Goal: Transaction & Acquisition: Purchase product/service

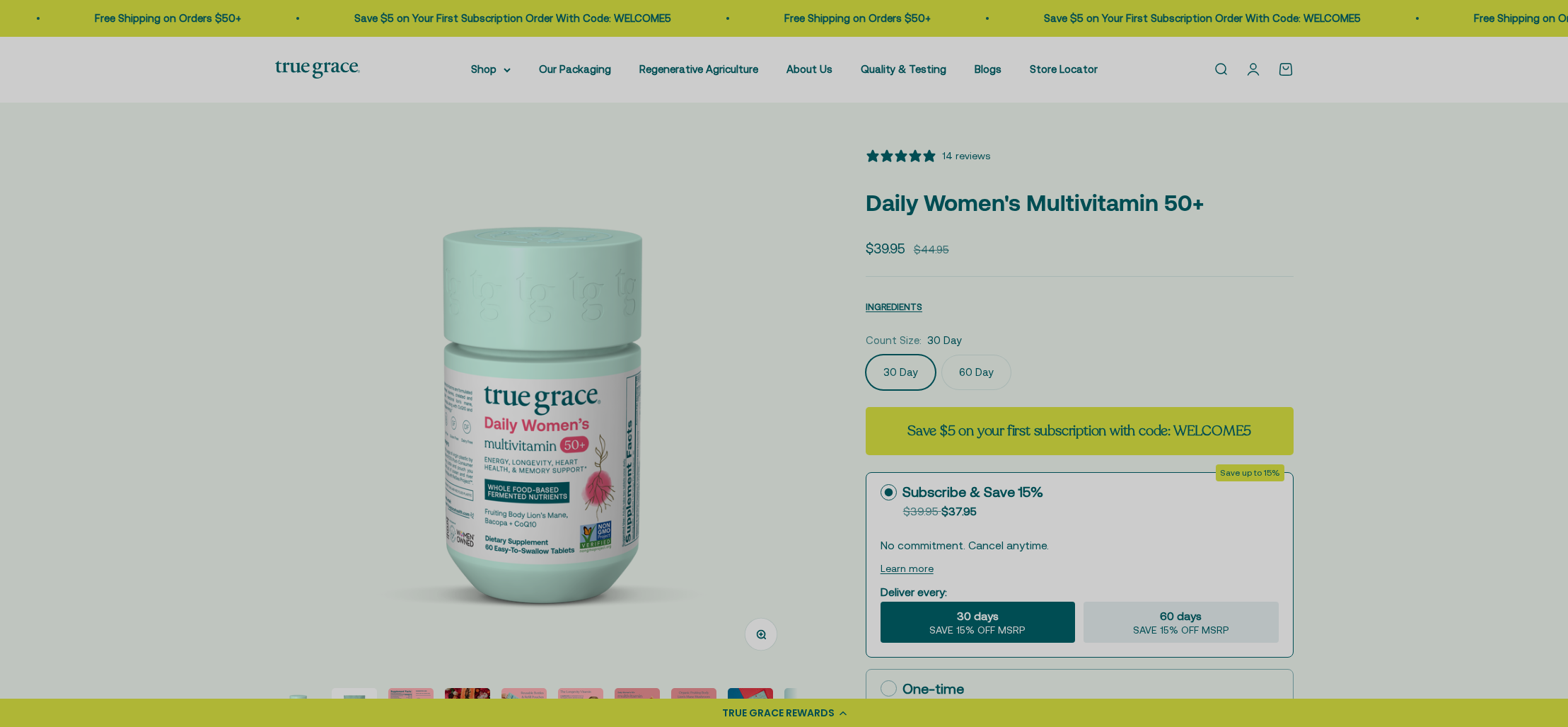
select select "3"
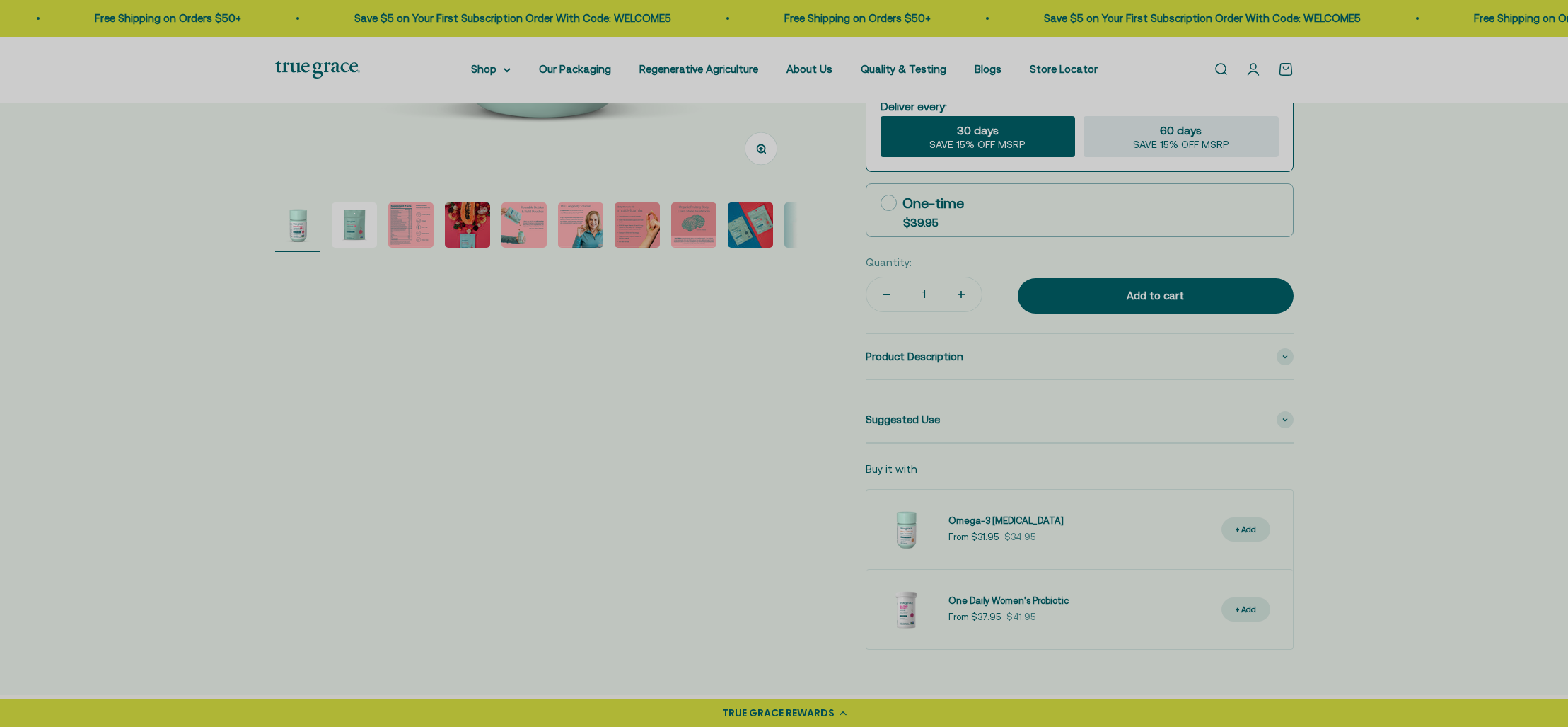
click at [336, 78] on div at bounding box center [784, 363] width 1568 height 727
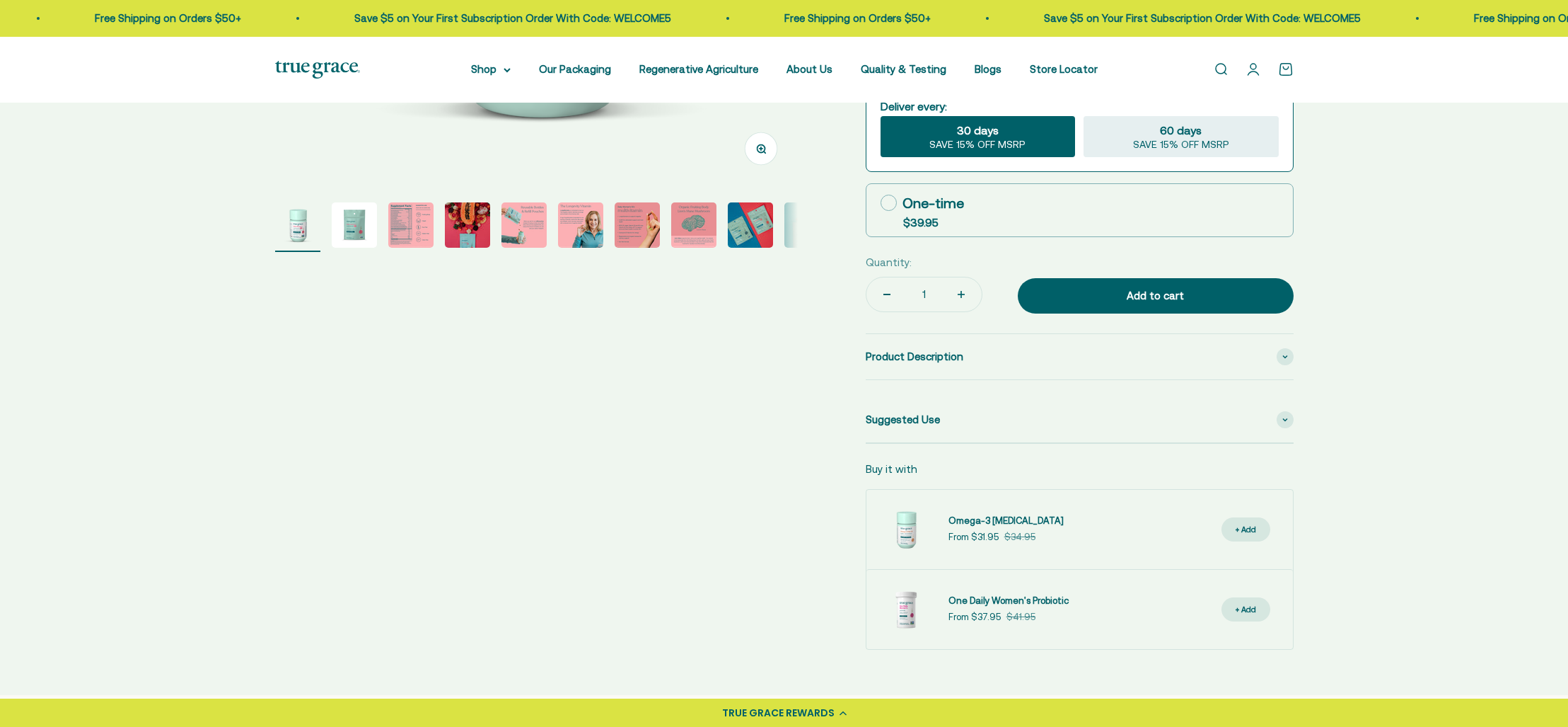
click at [334, 69] on img at bounding box center [317, 69] width 85 height 17
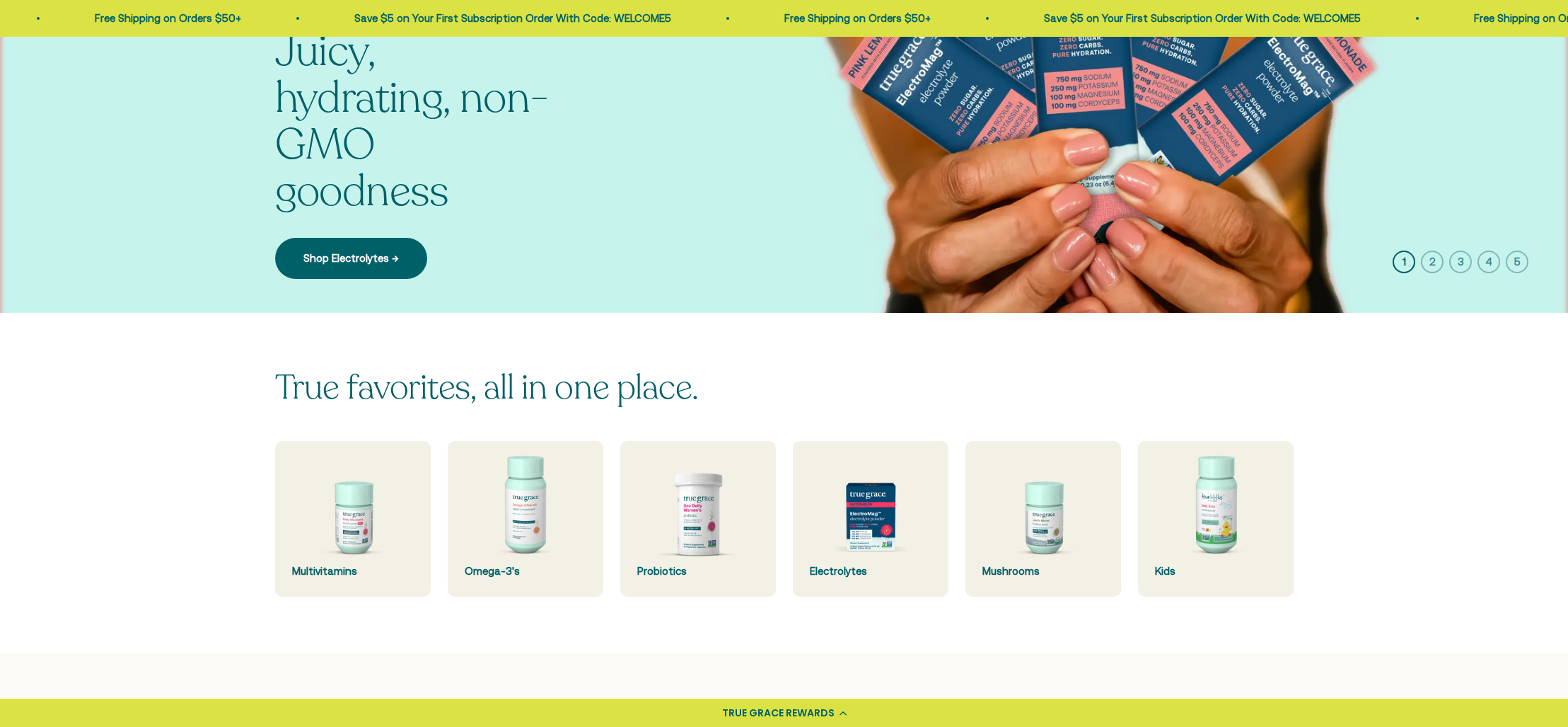
scroll to position [150, 0]
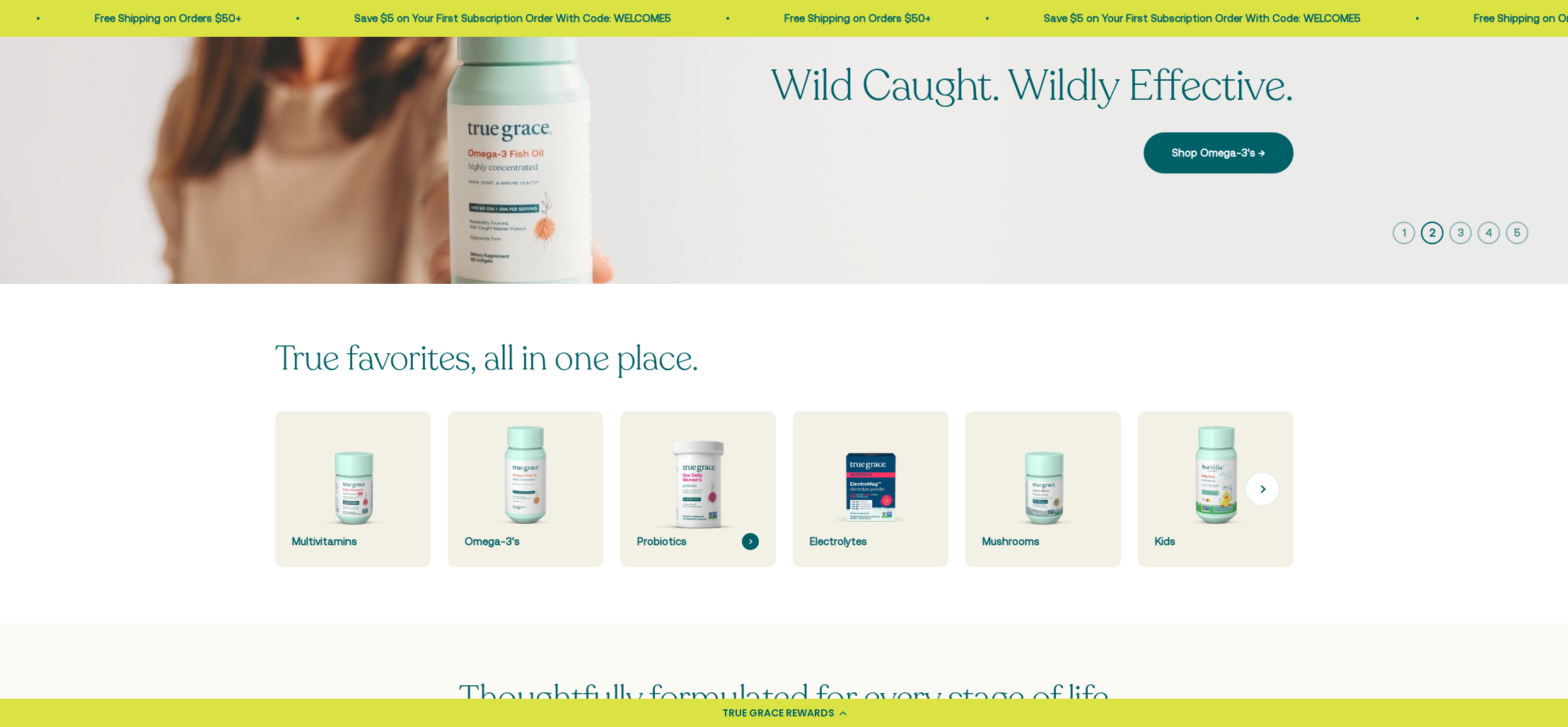
click at [692, 513] on img at bounding box center [697, 489] width 164 height 165
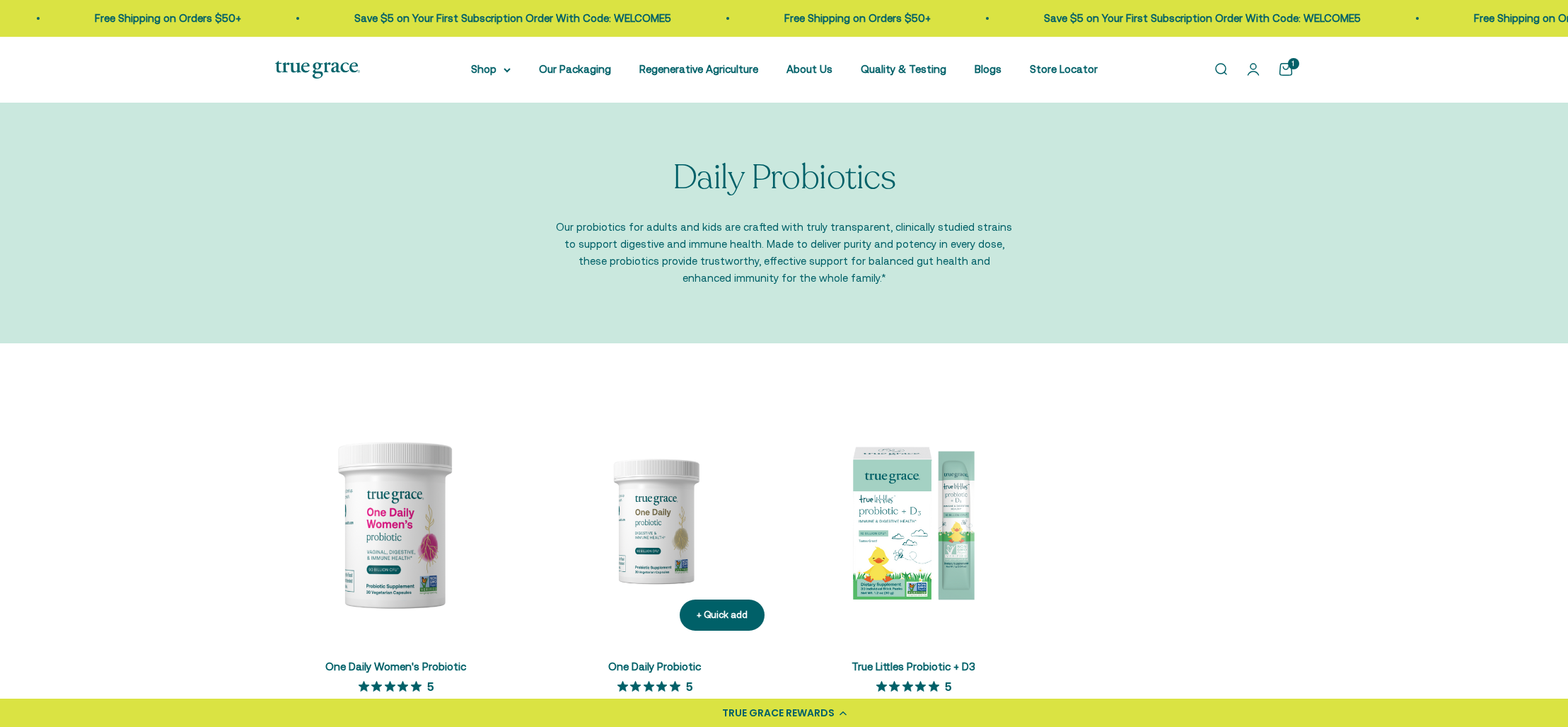
click at [655, 516] on img at bounding box center [655, 520] width 242 height 242
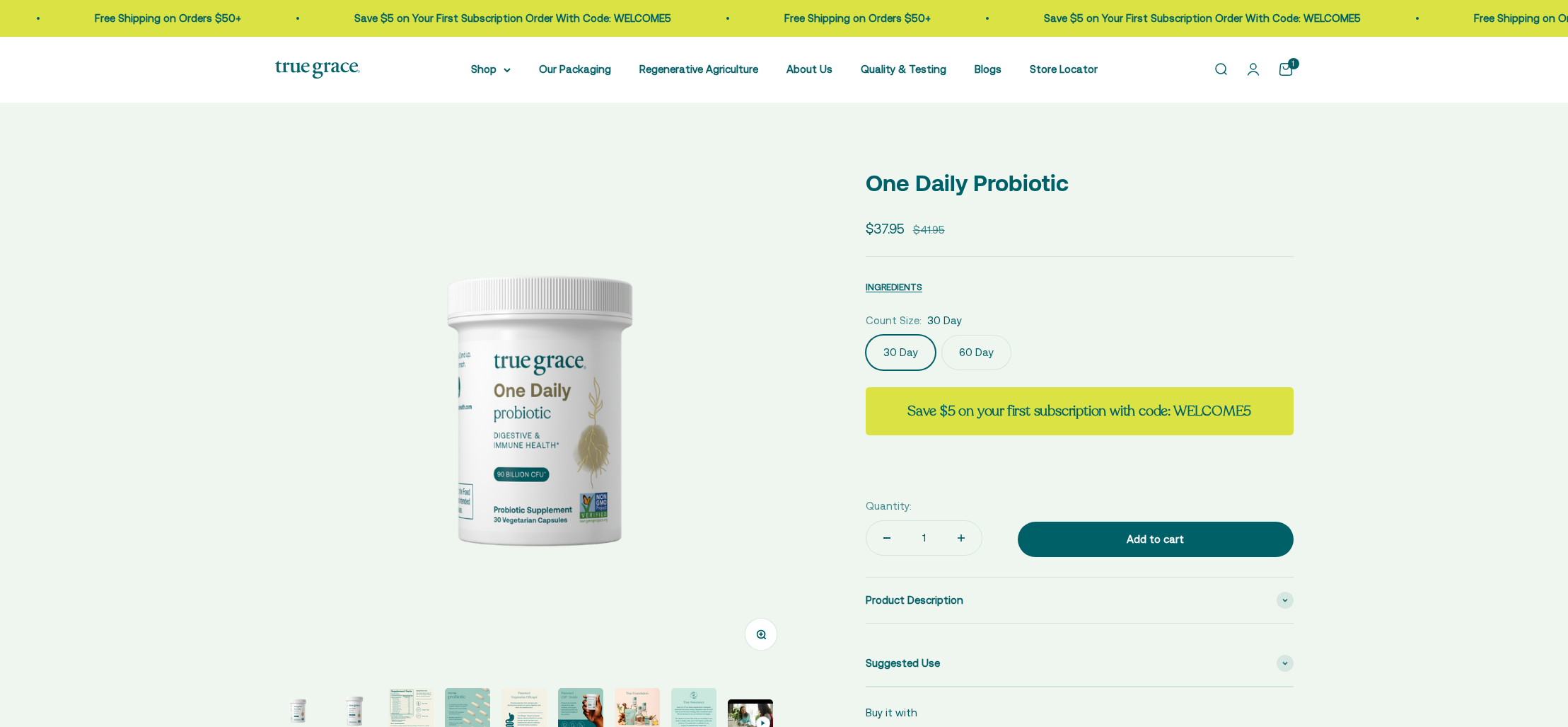
select select "3"
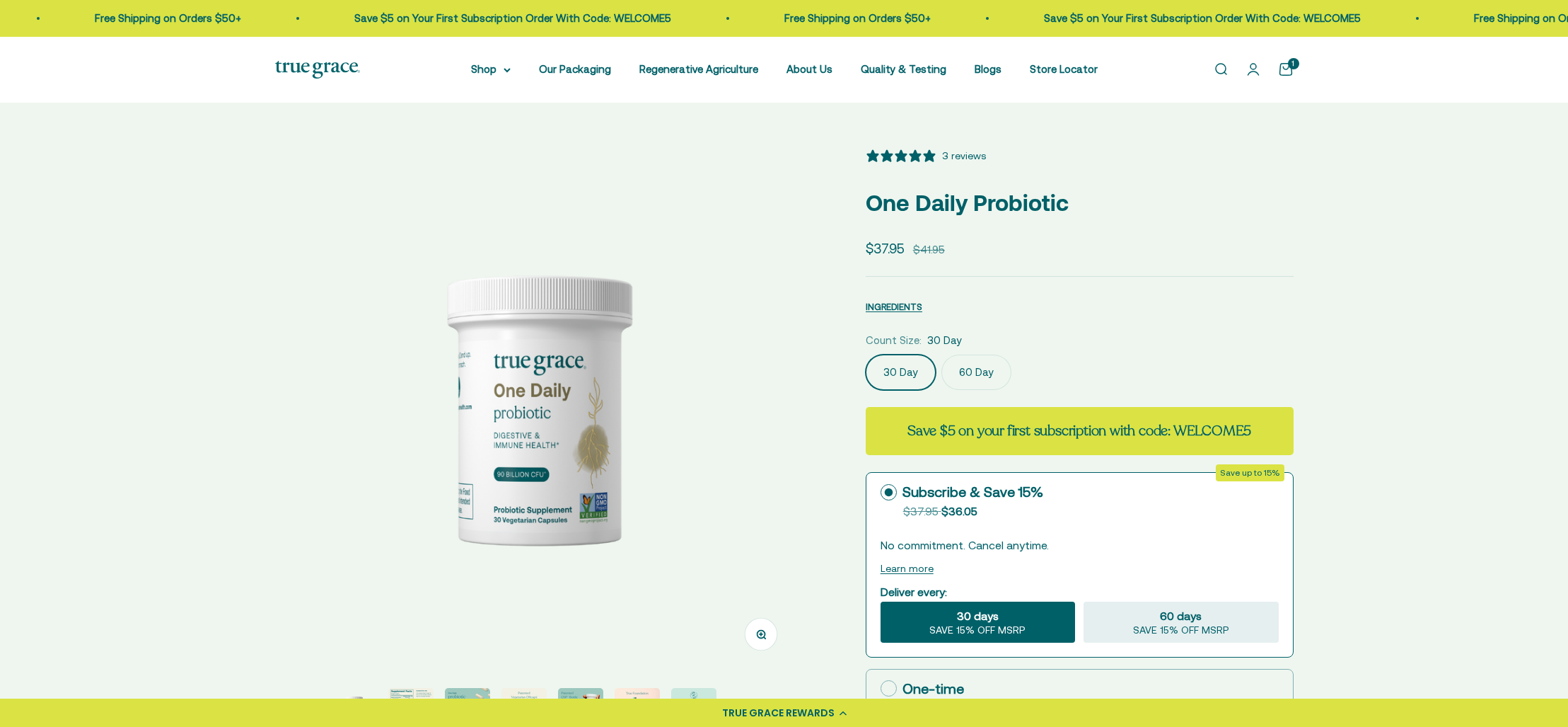
click at [341, 66] on img at bounding box center [317, 69] width 85 height 17
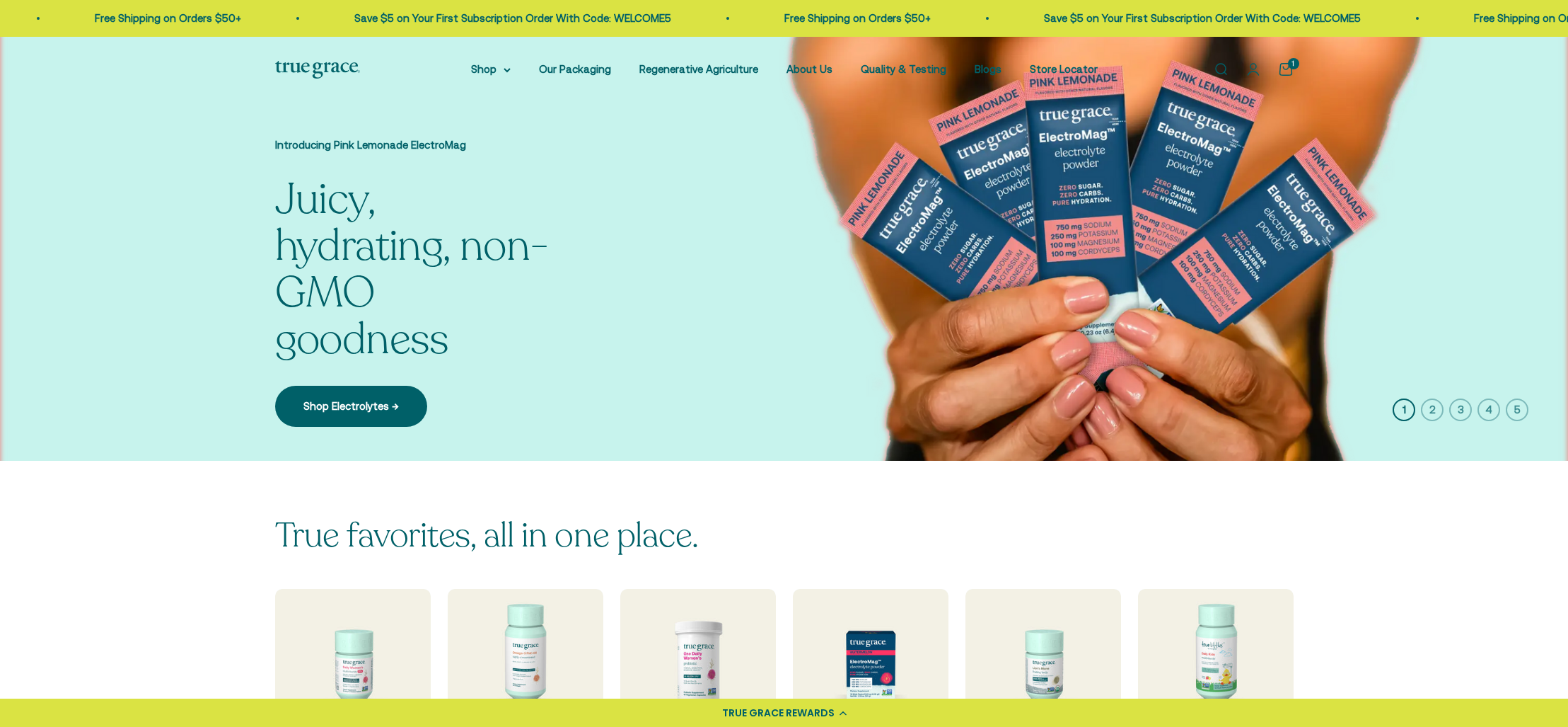
click at [1431, 409] on icon "button" at bounding box center [1432, 409] width 22 height 22
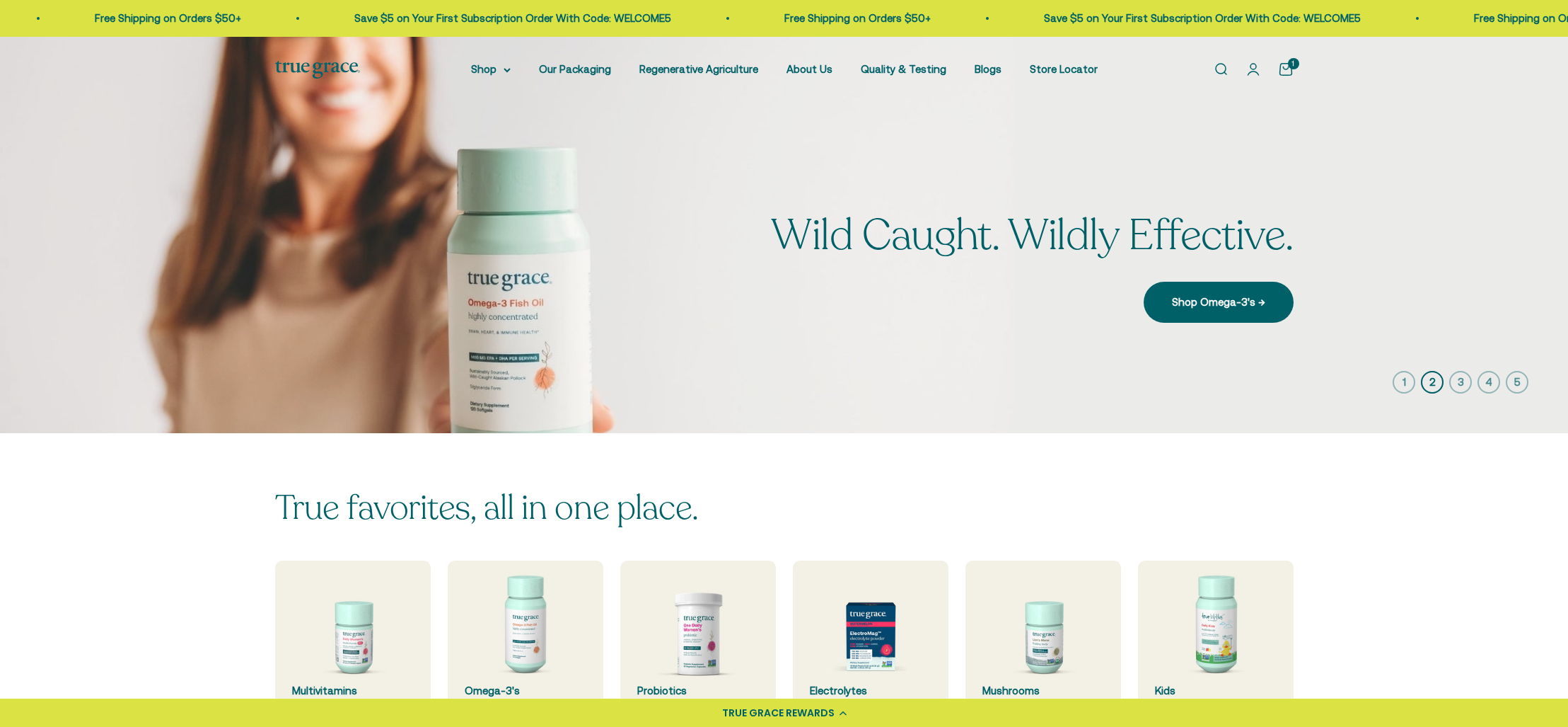
click at [1462, 380] on icon "button" at bounding box center [1460, 381] width 22 height 22
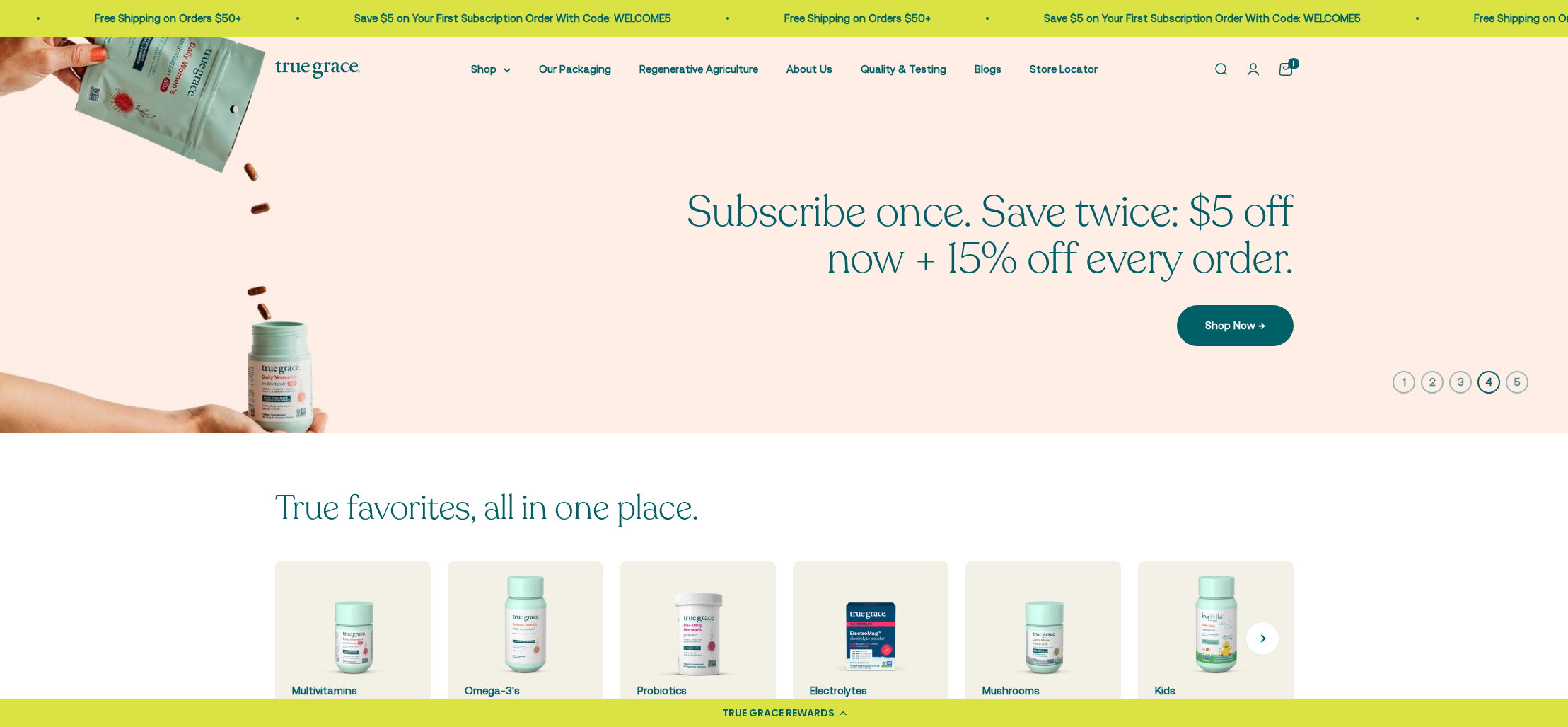
drag, startPoint x: 684, startPoint y: 635, endPoint x: 618, endPoint y: 581, distance: 85.3
click at [684, 635] on img at bounding box center [698, 639] width 155 height 155
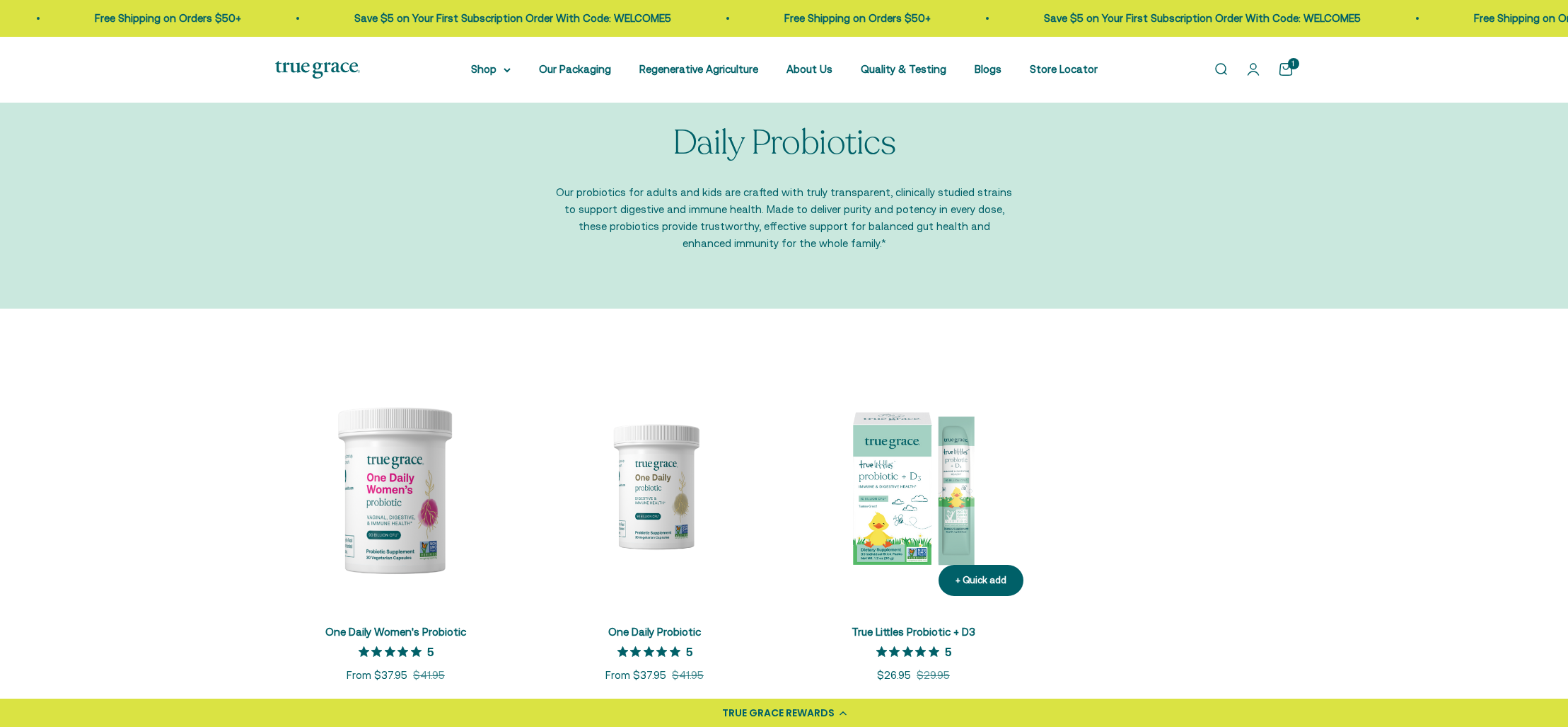
scroll to position [57, 0]
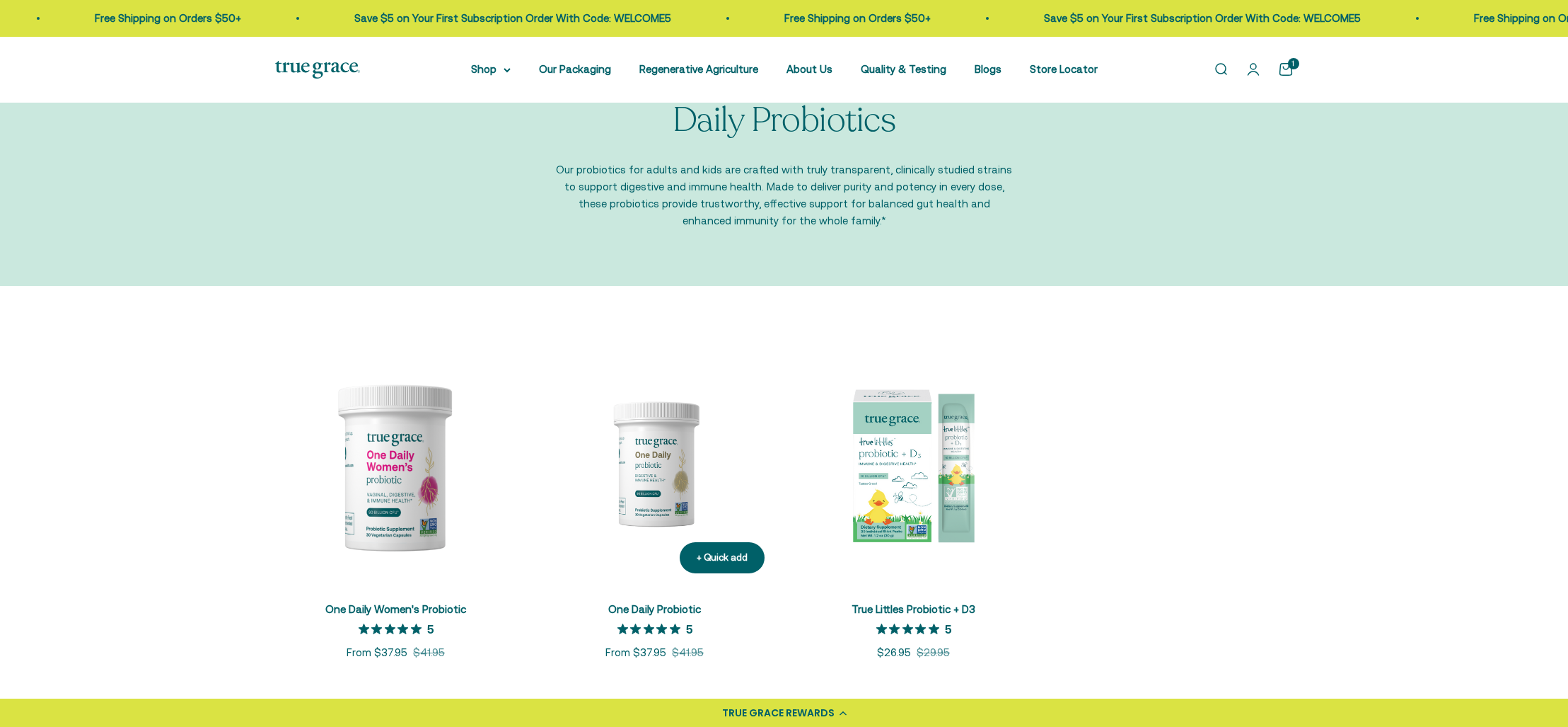
click at [655, 457] on img at bounding box center [655, 463] width 242 height 242
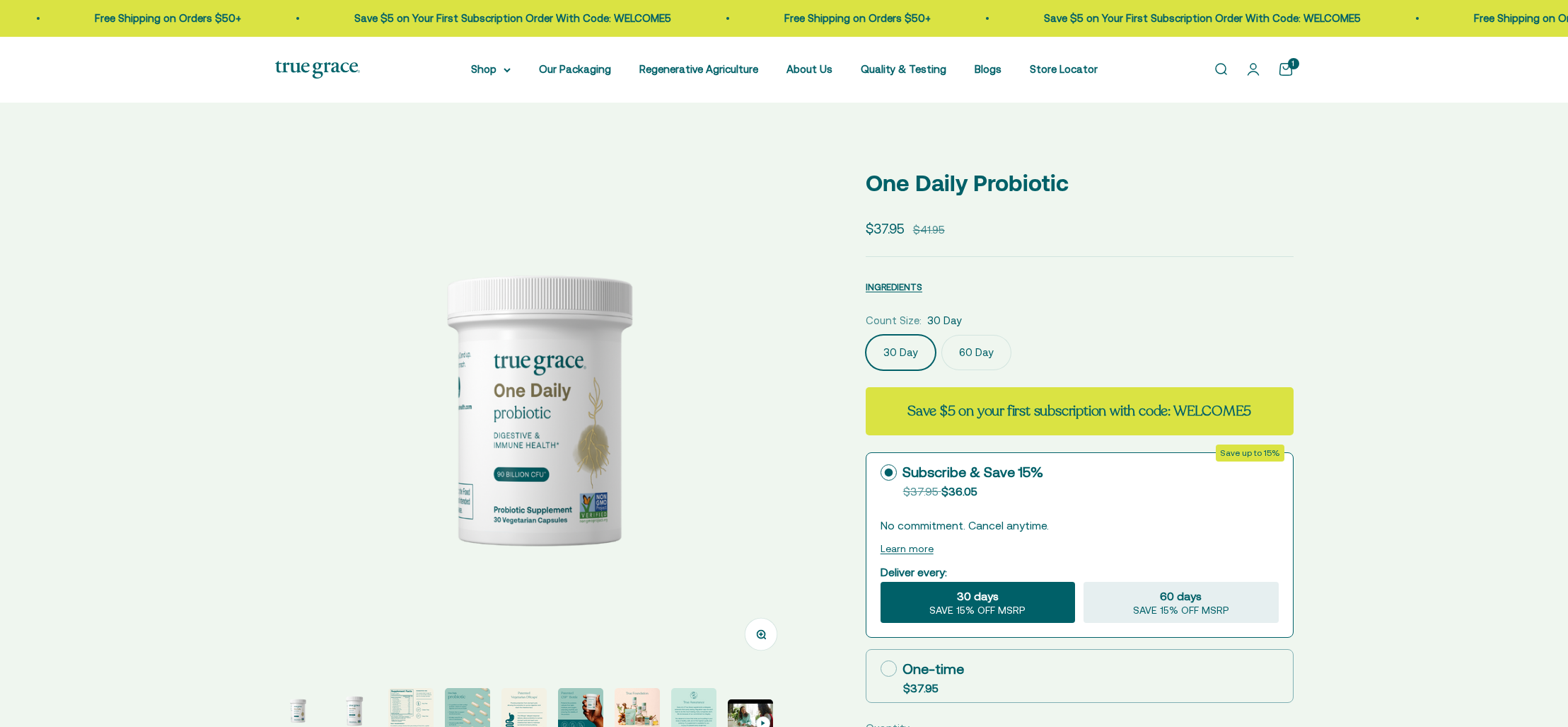
select select "3"
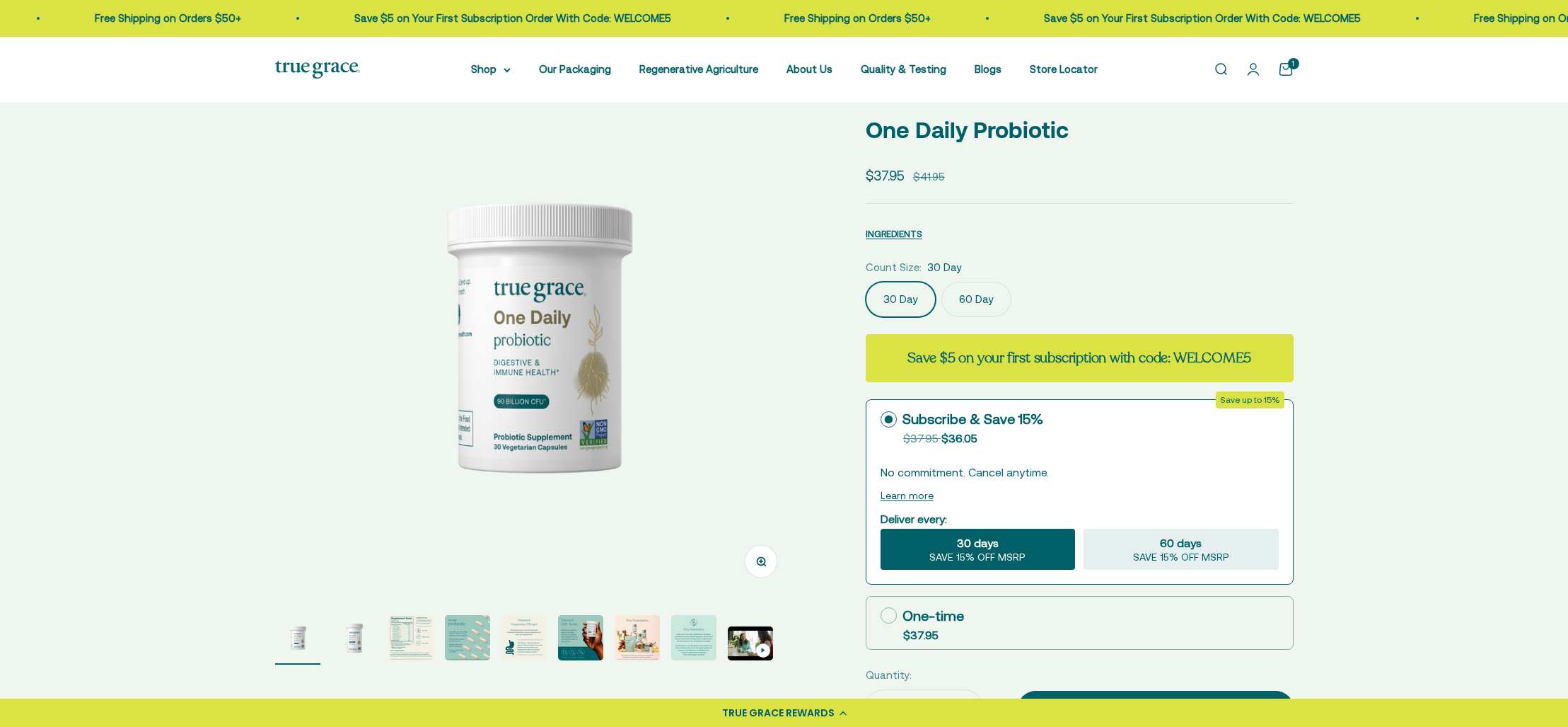
scroll to position [76, 0]
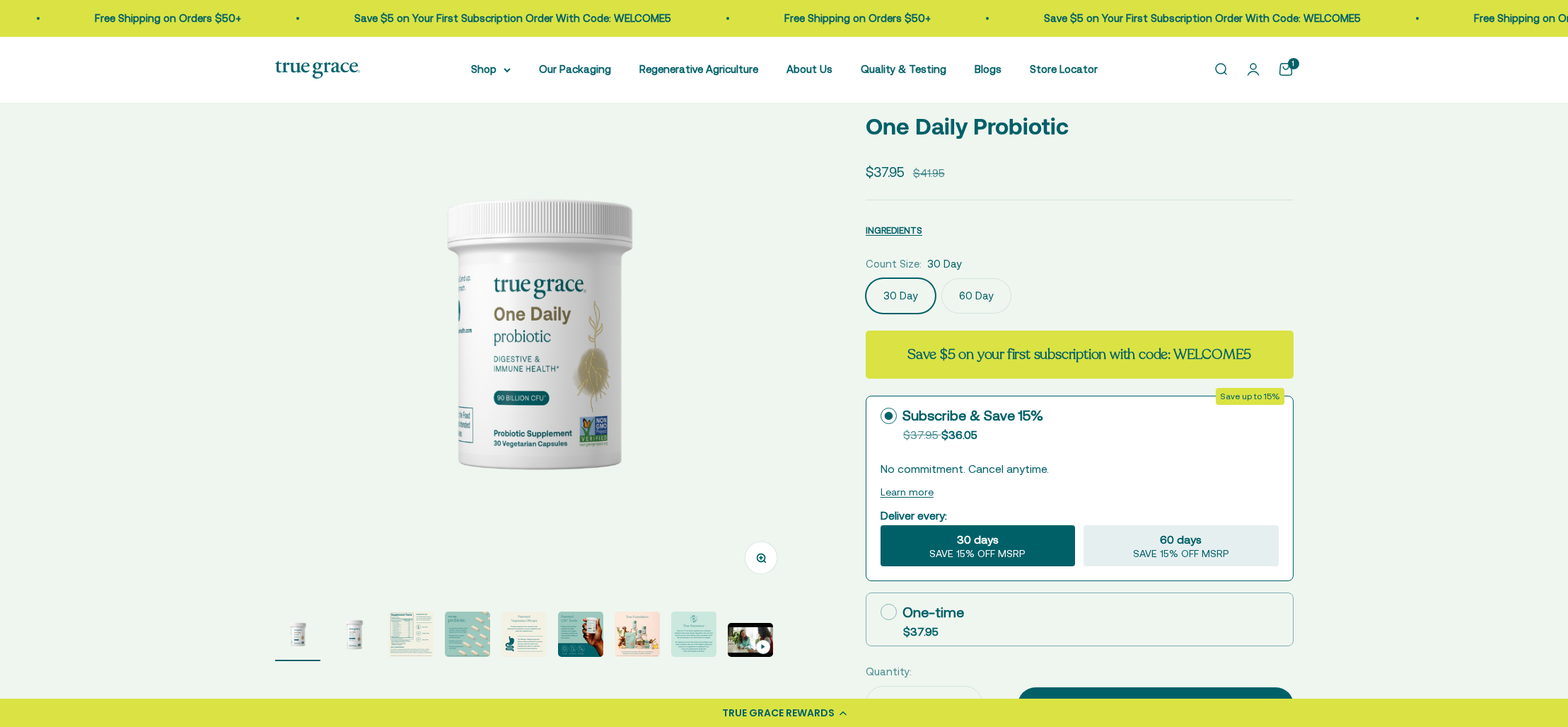
click at [330, 68] on img at bounding box center [317, 69] width 85 height 17
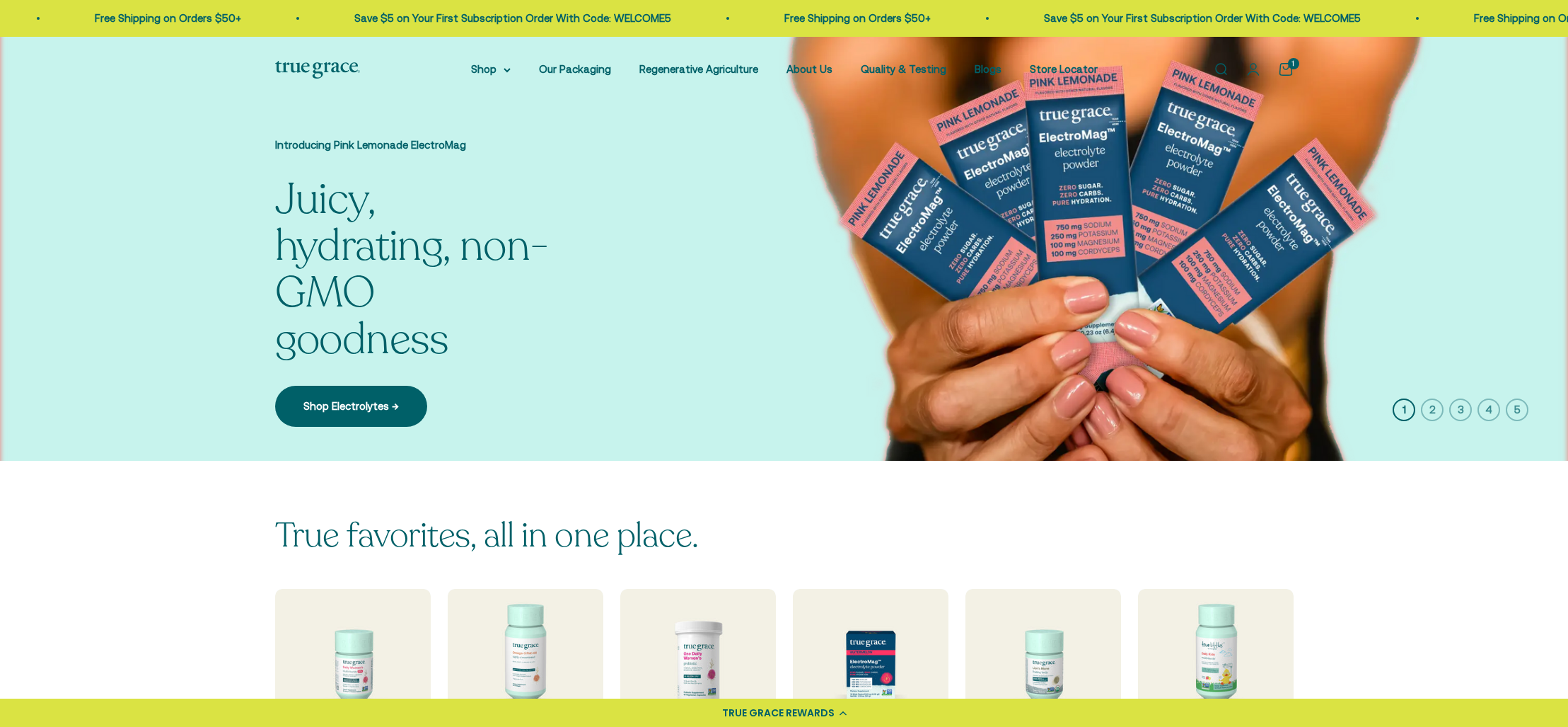
click at [1436, 409] on icon "button" at bounding box center [1432, 409] width 22 height 22
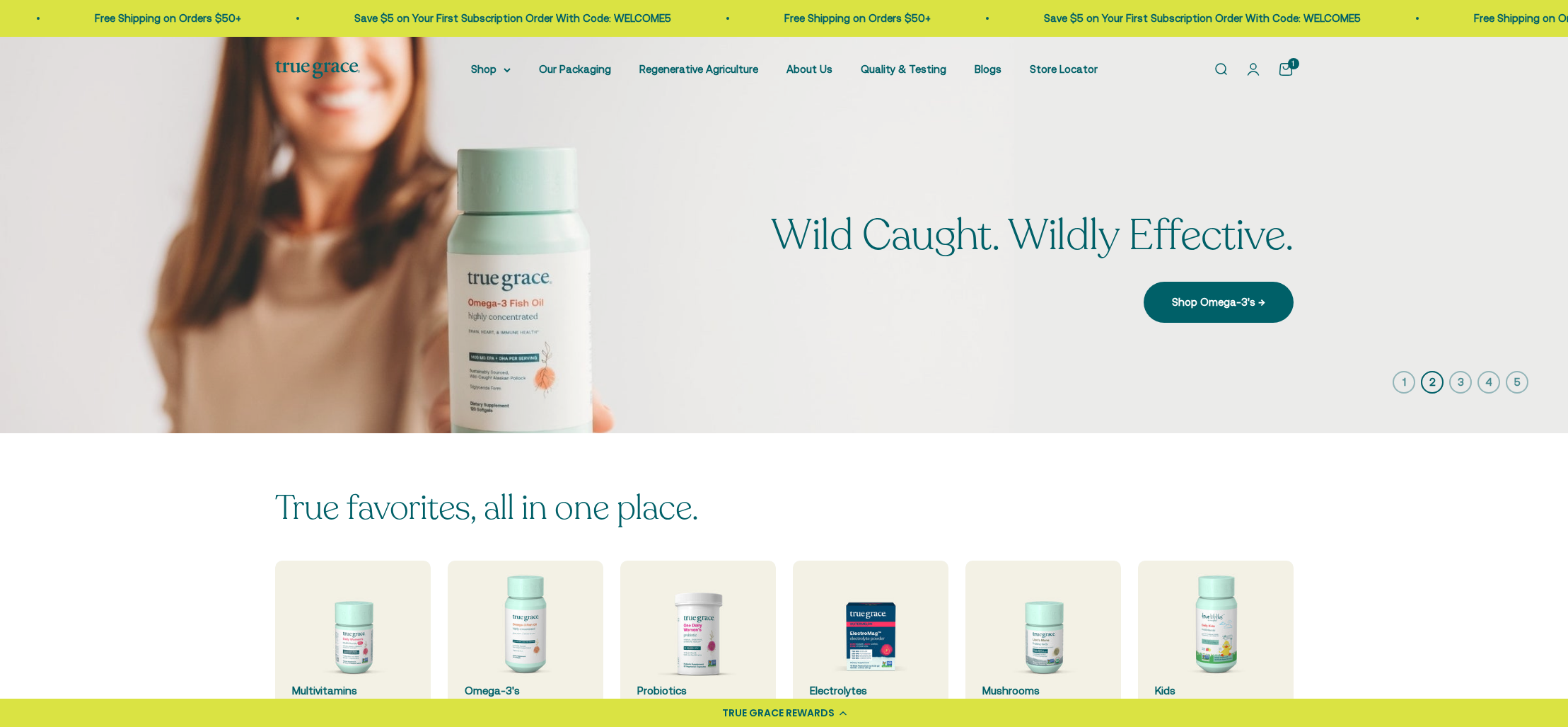
click at [1459, 380] on icon "button" at bounding box center [1460, 381] width 22 height 22
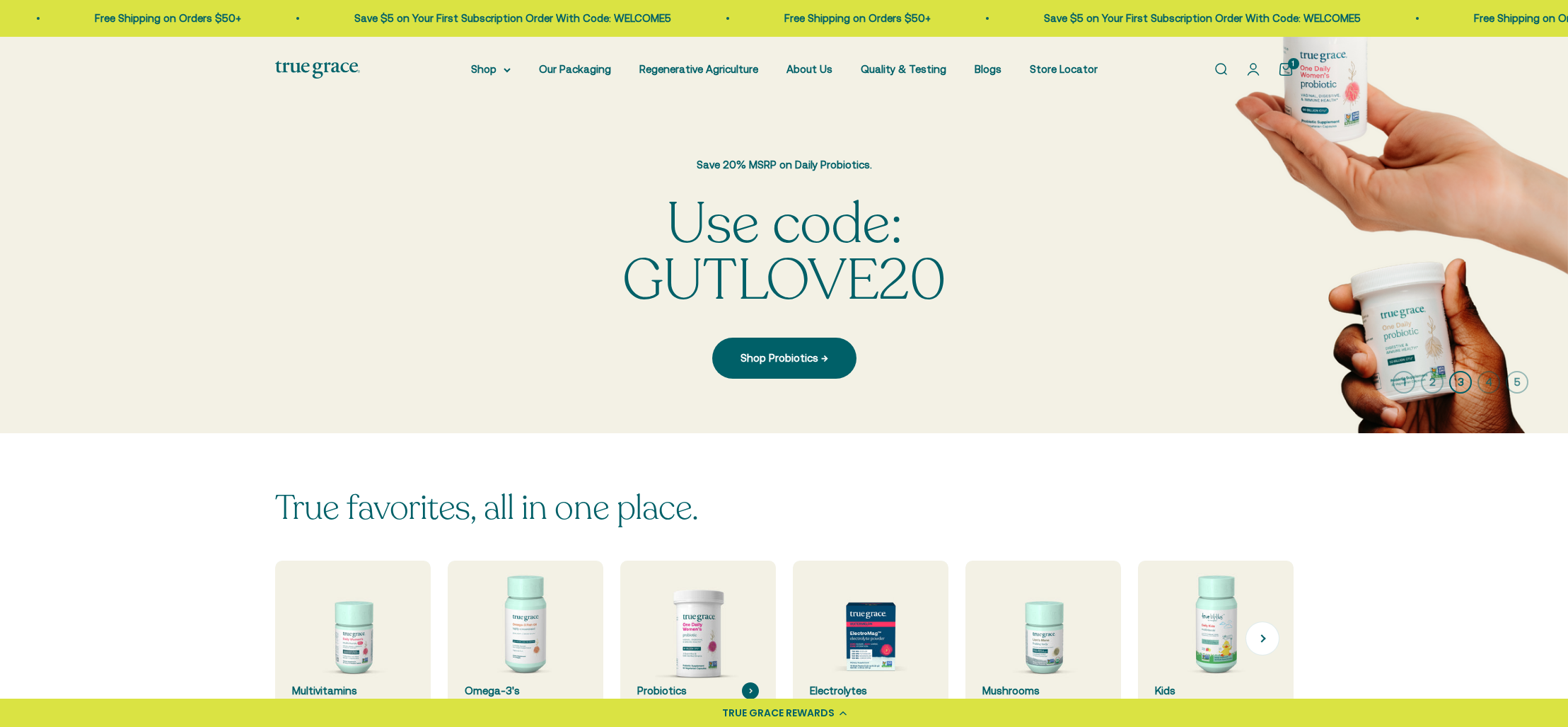
click at [703, 635] on img at bounding box center [697, 639] width 164 height 165
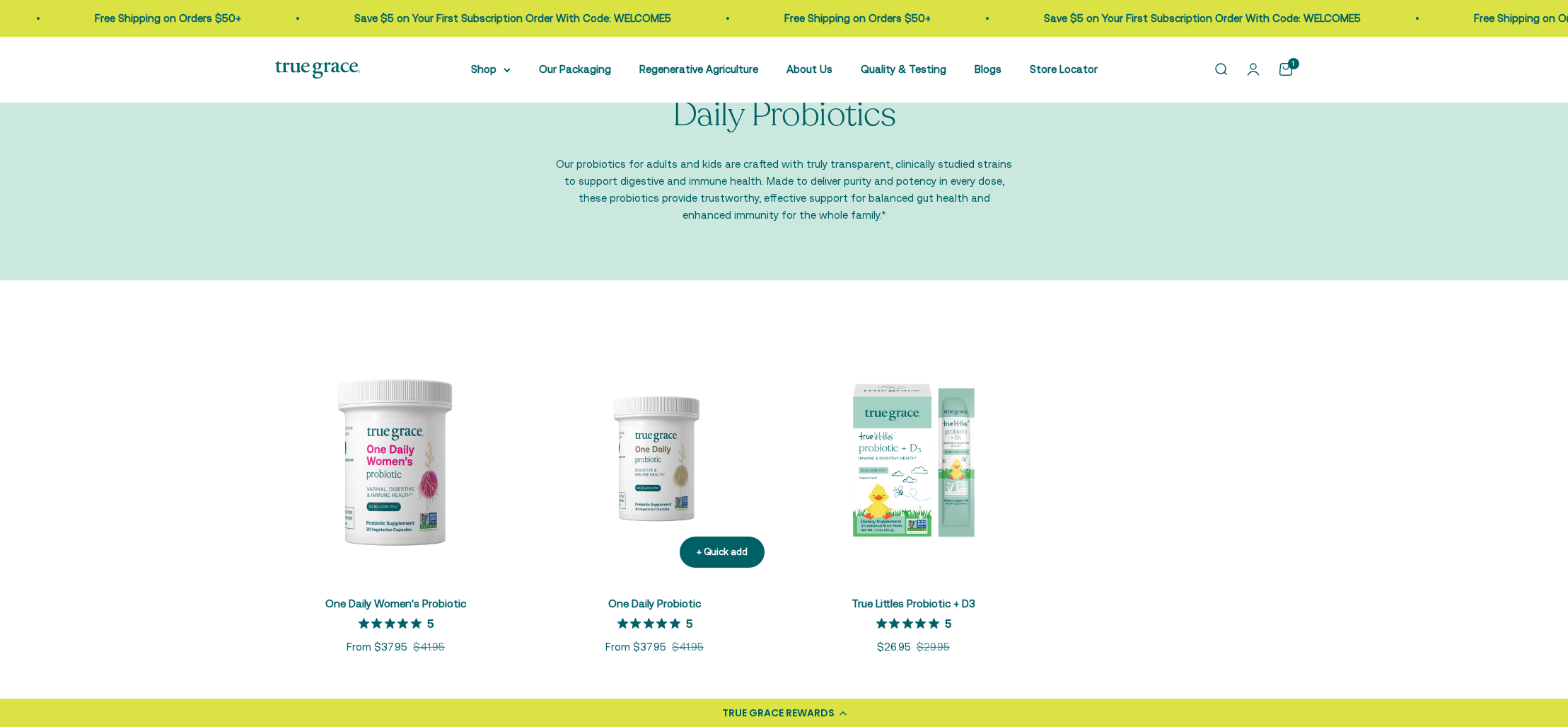
scroll to position [118, 0]
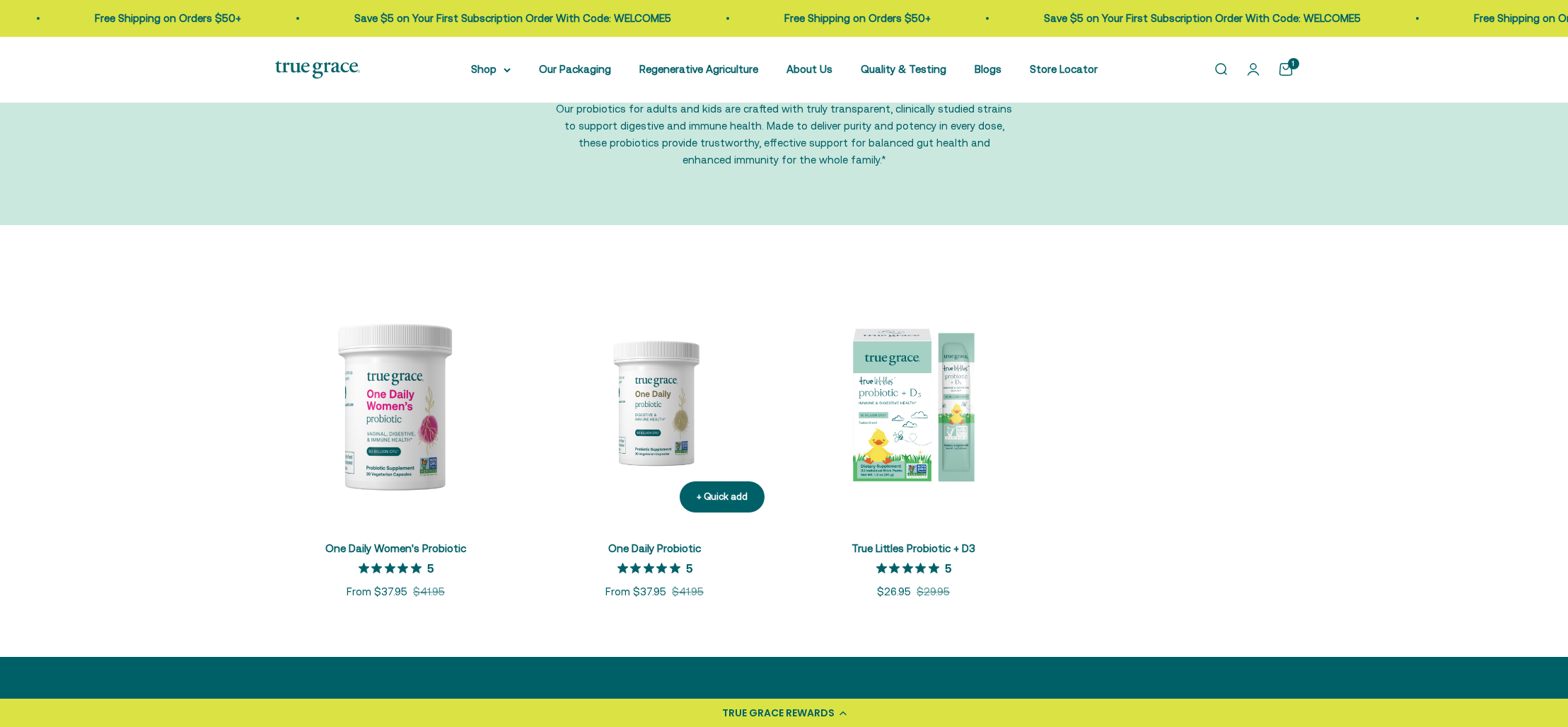
click at [664, 425] on img at bounding box center [655, 403] width 242 height 242
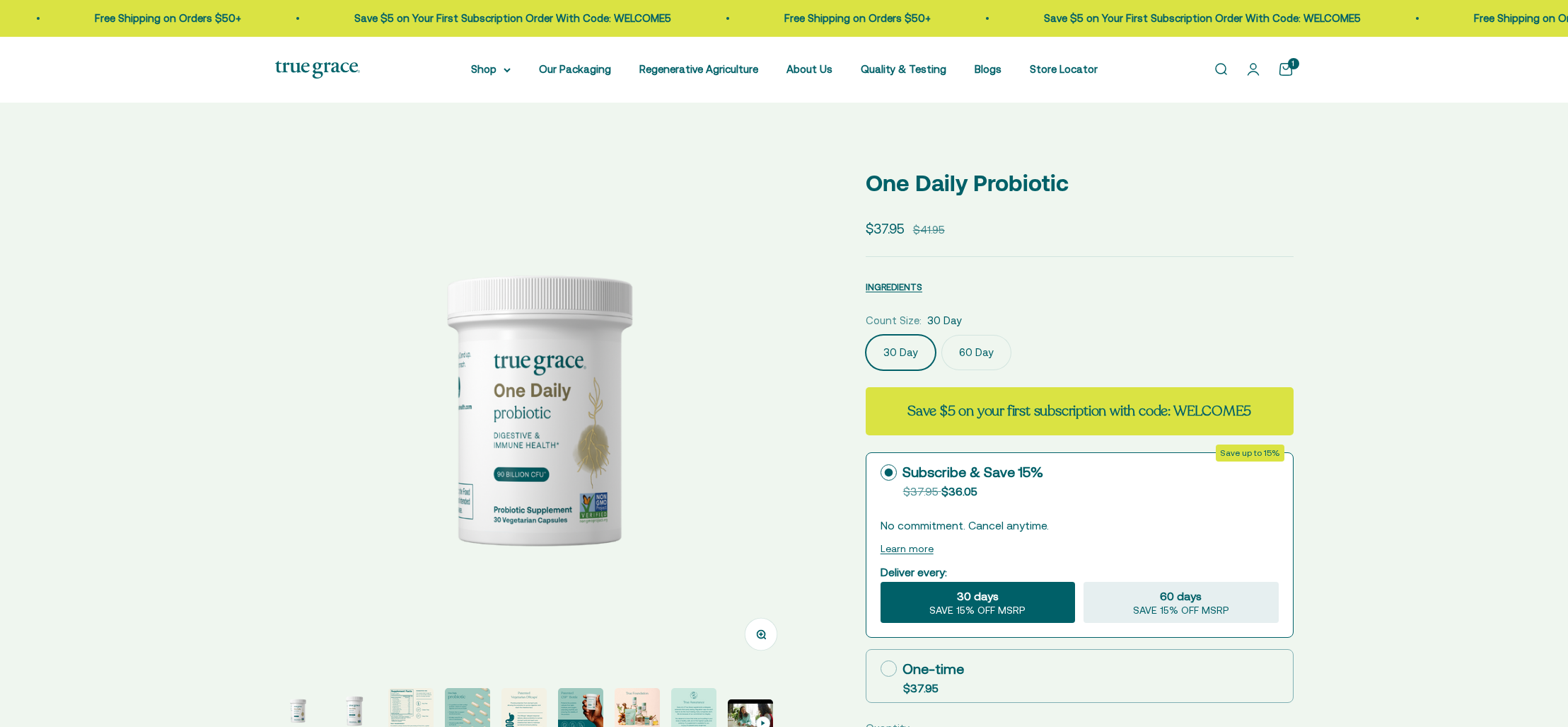
select select "3"
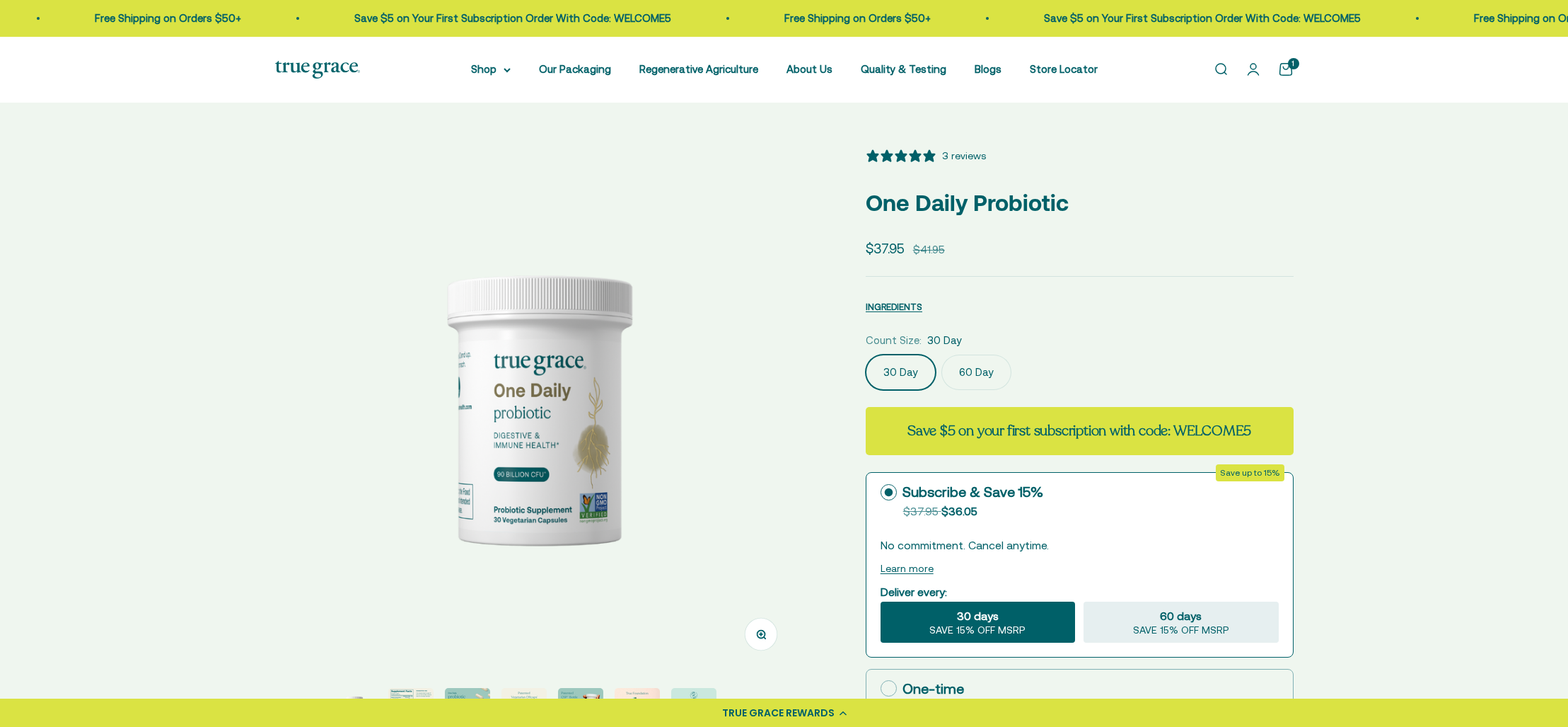
click at [317, 67] on img at bounding box center [317, 69] width 85 height 17
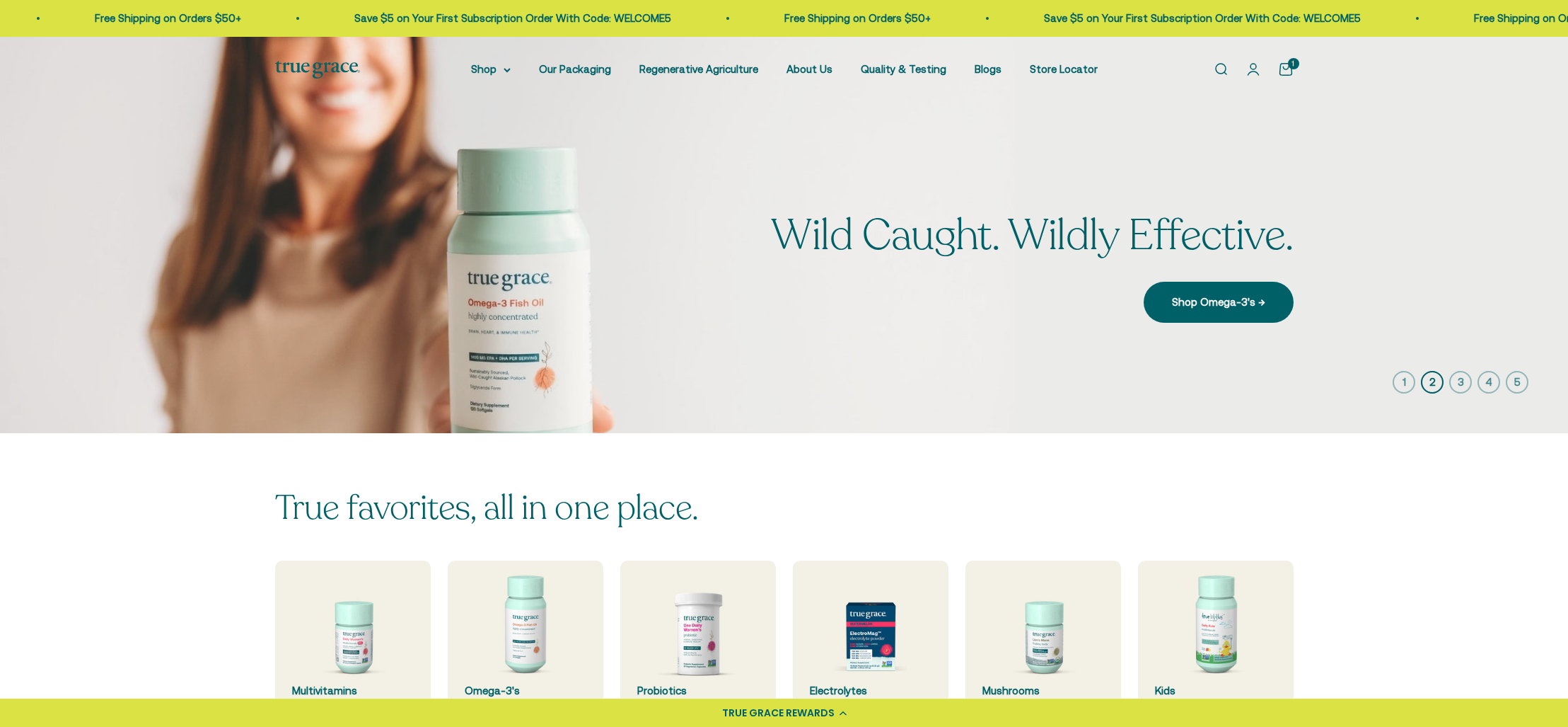
click at [1465, 380] on icon "button" at bounding box center [1460, 381] width 22 height 22
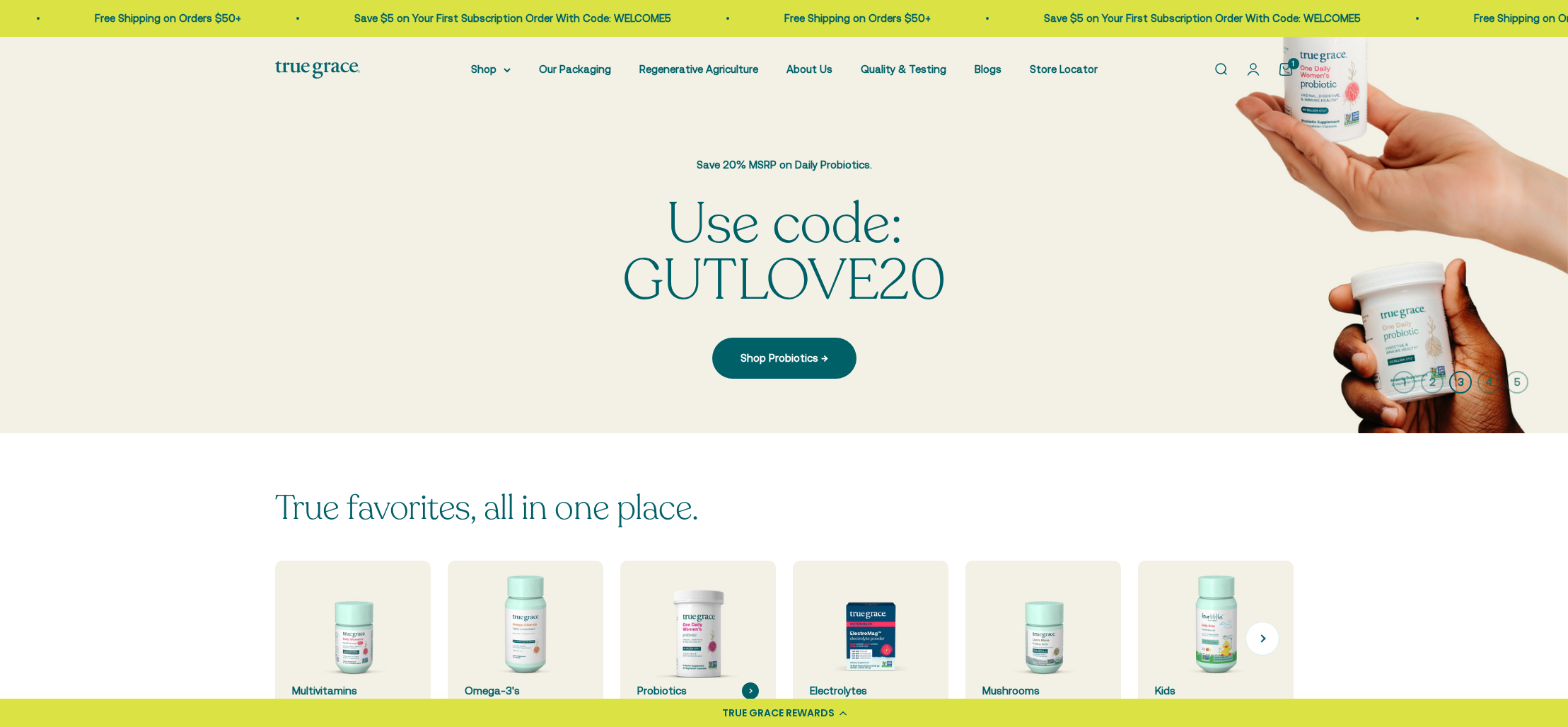
click at [696, 639] on img at bounding box center [697, 639] width 164 height 165
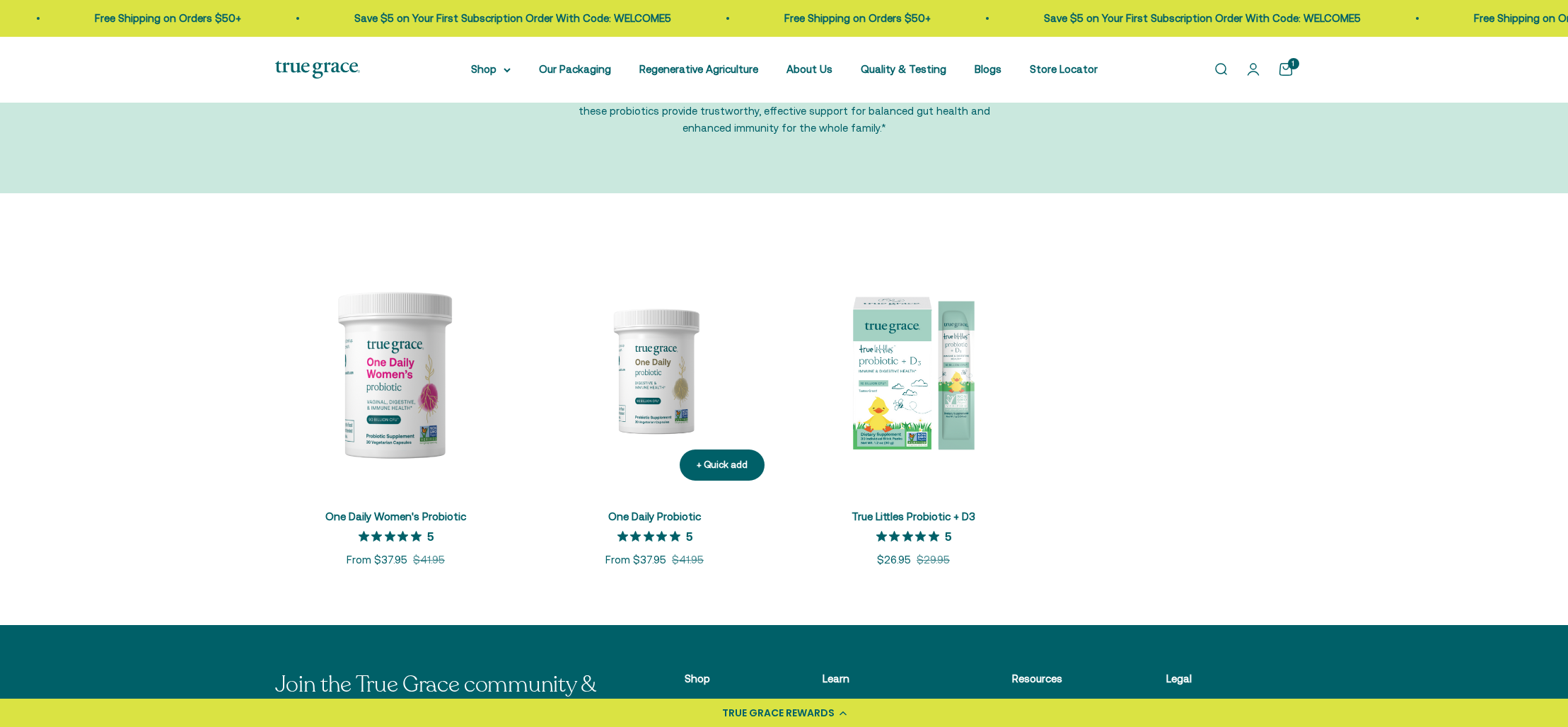
scroll to position [160, 0]
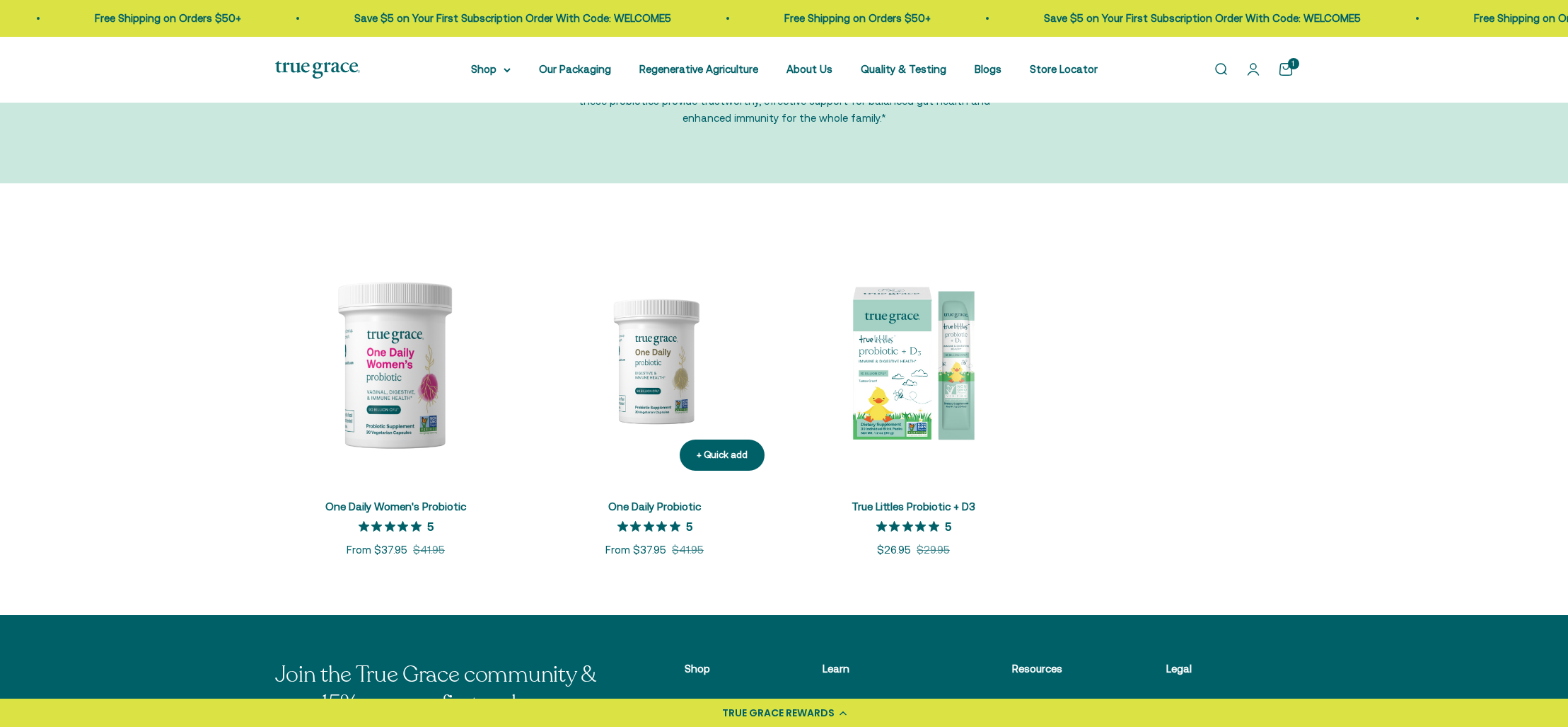
click at [665, 380] on img at bounding box center [655, 361] width 242 height 242
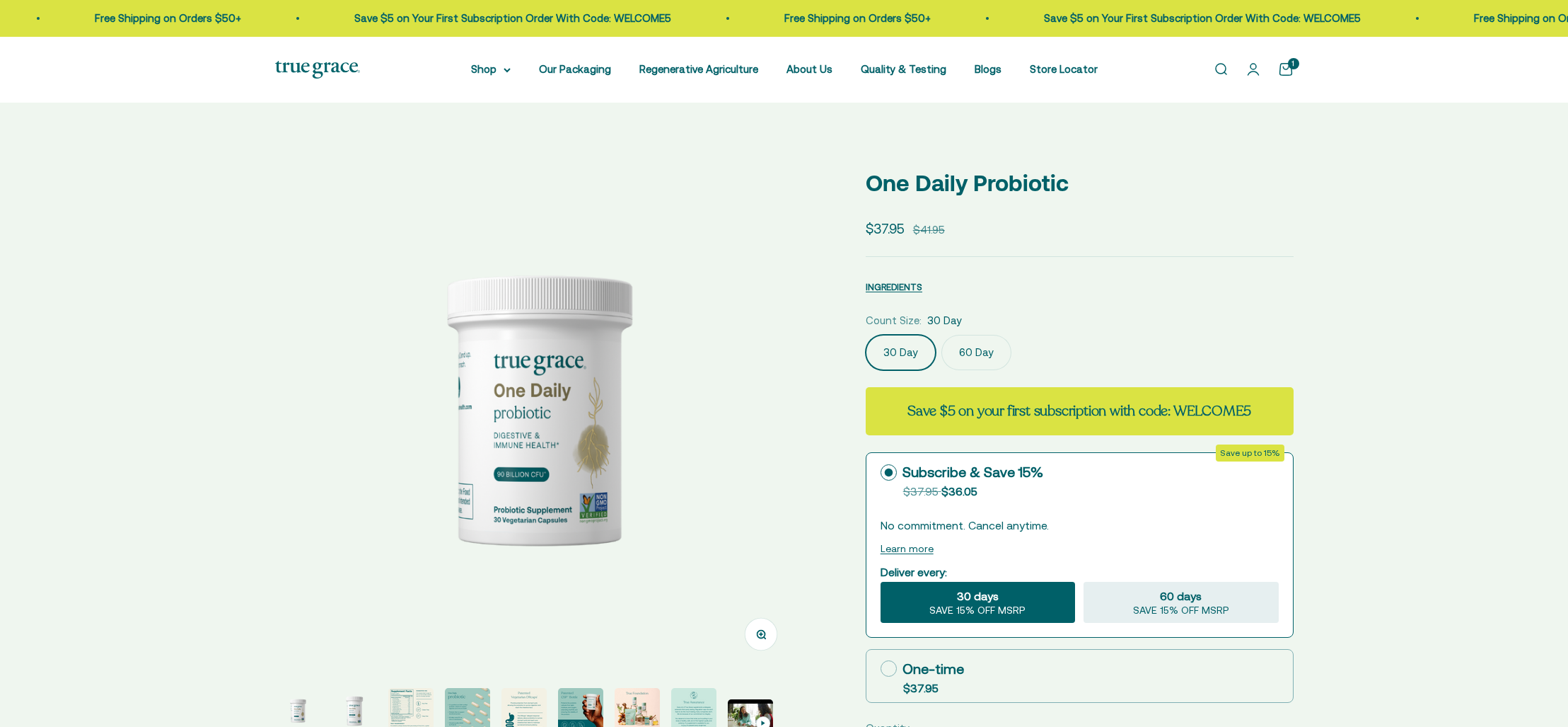
select select "3"
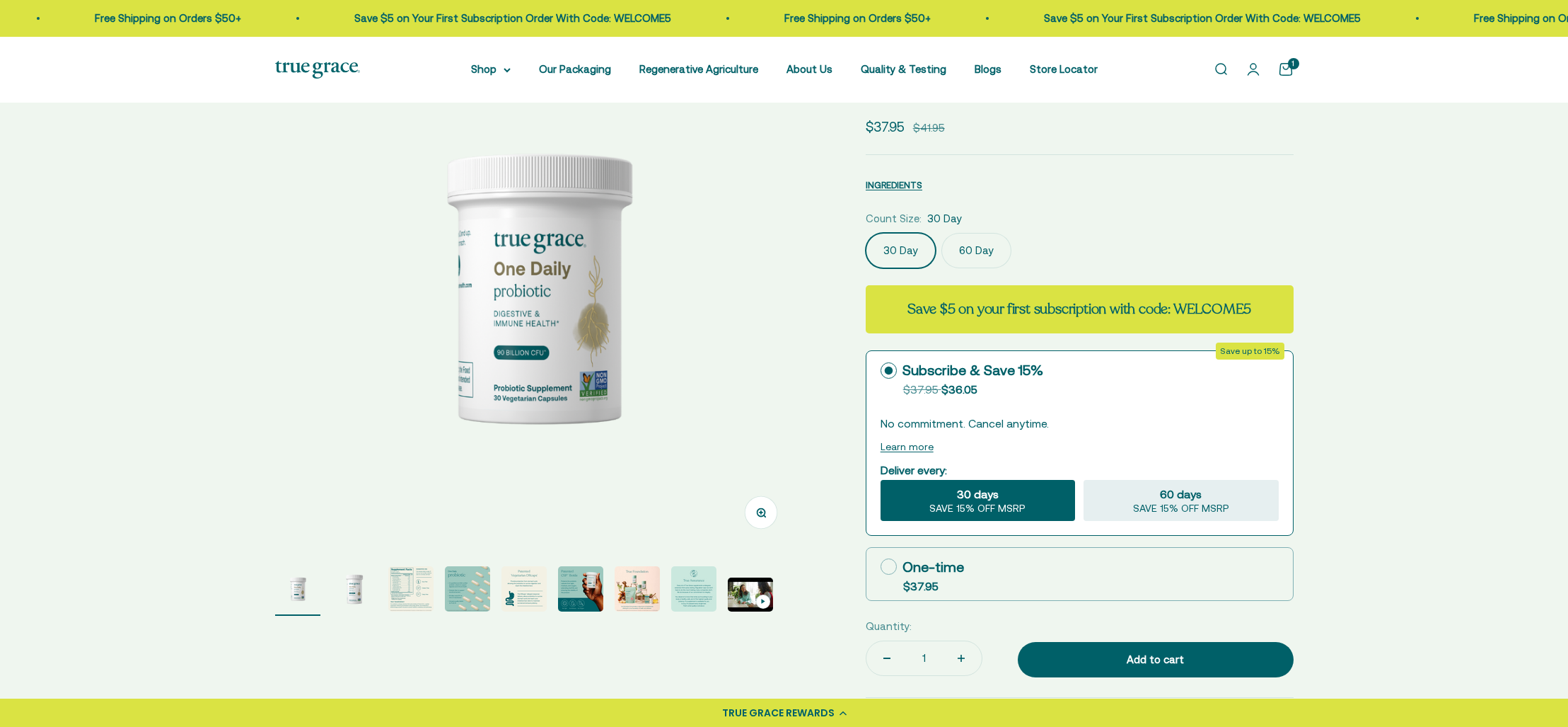
scroll to position [125, 0]
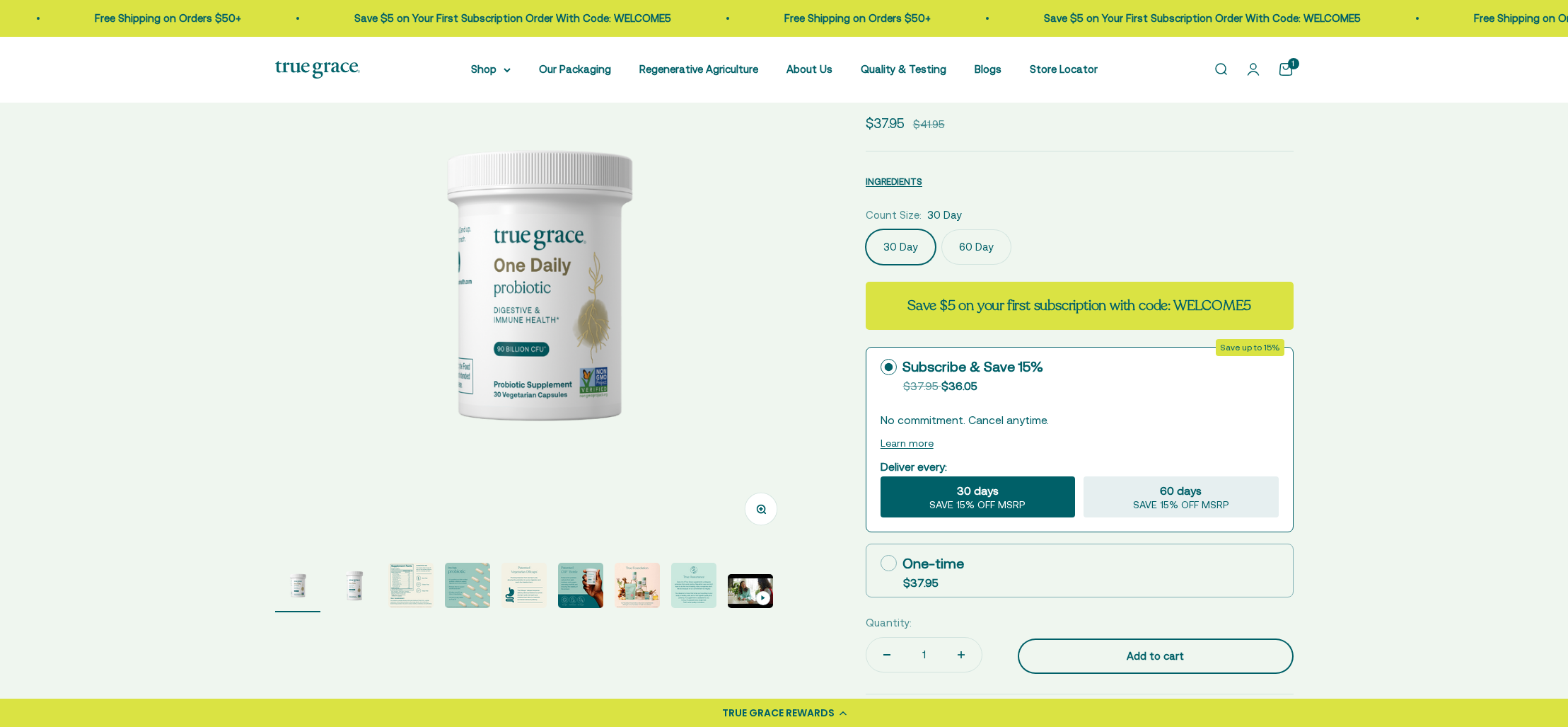
click at [1157, 655] on div "Add to cart" at bounding box center [1156, 656] width 219 height 17
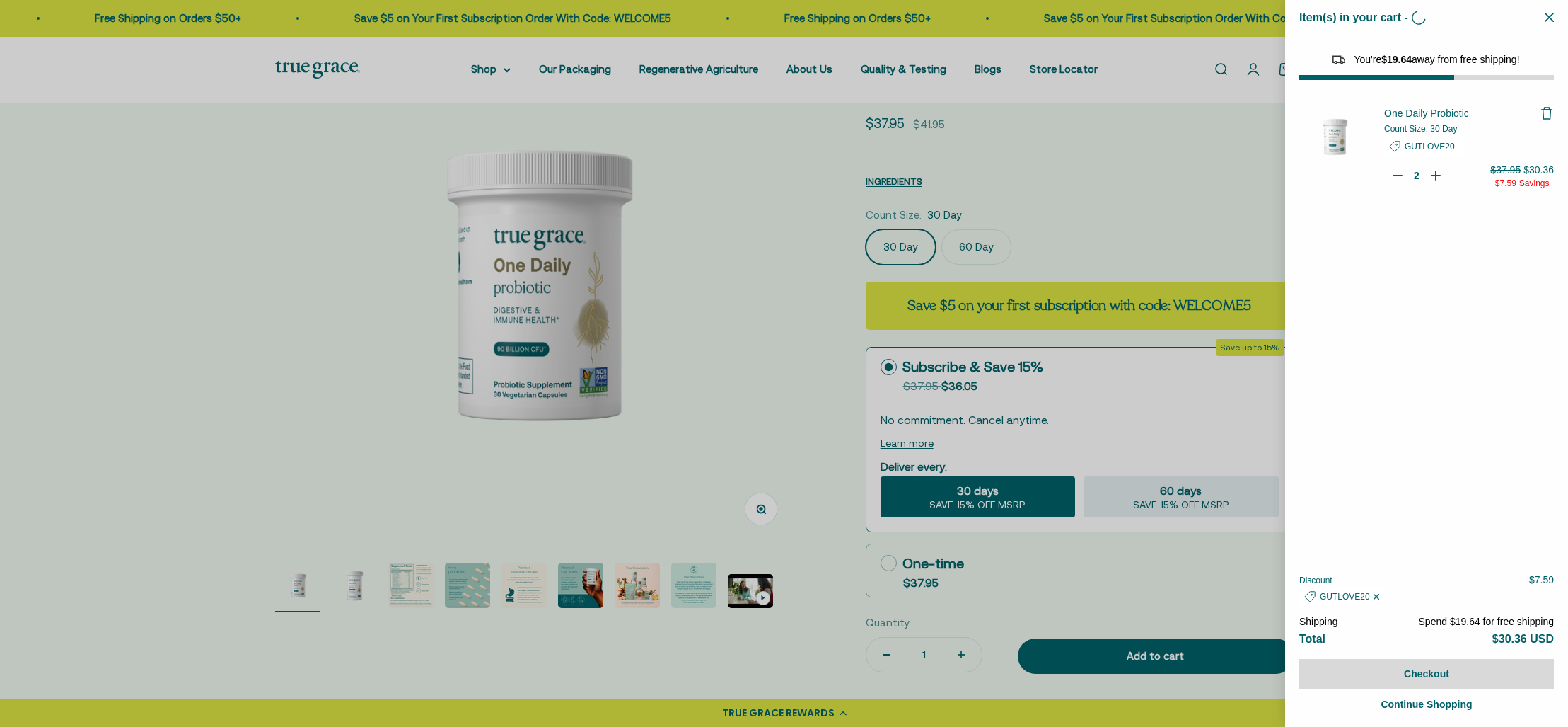
type input "1"
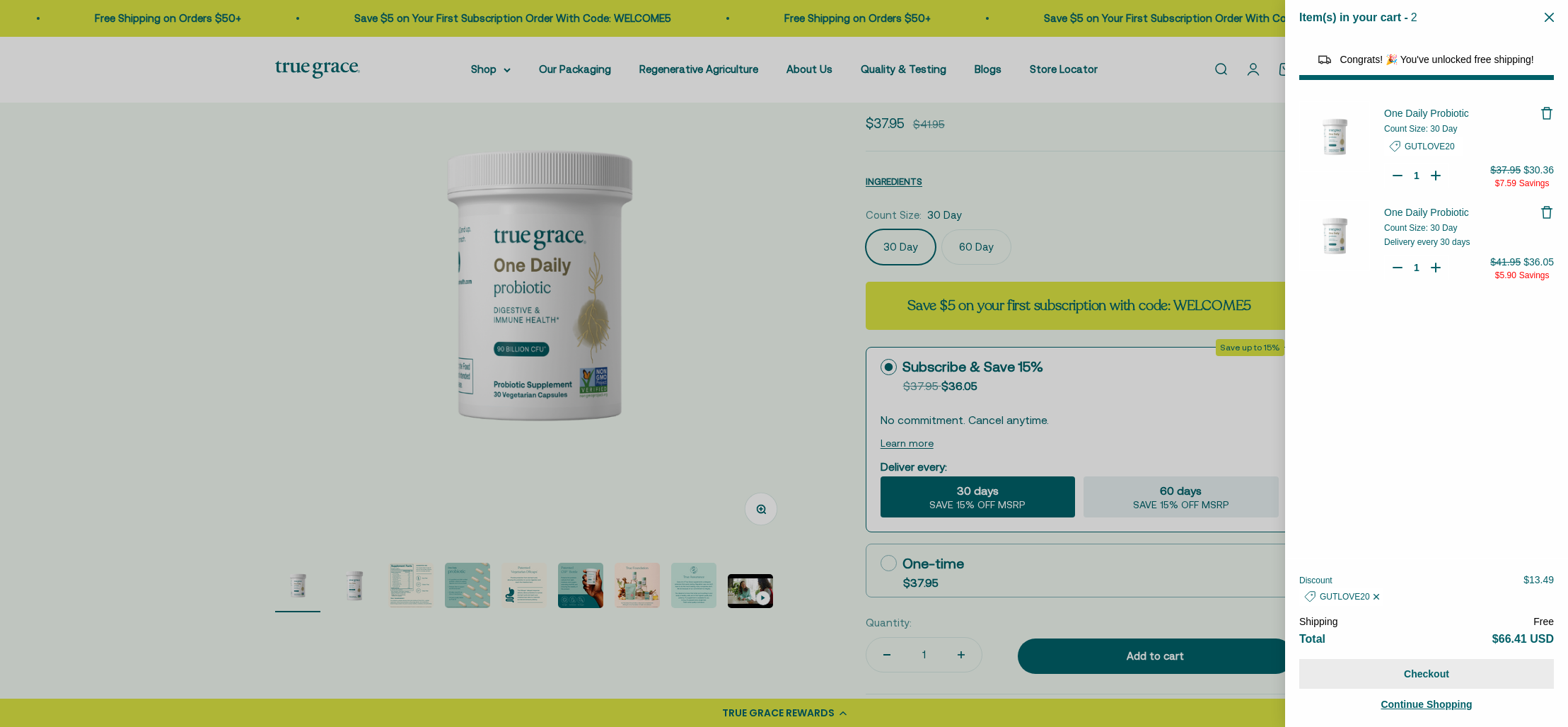
select select "44878157185238"
select select "46108681896150"
